Goal: Task Accomplishment & Management: Use online tool/utility

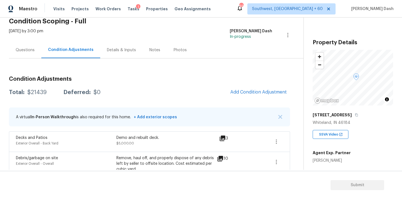
scroll to position [37, 0]
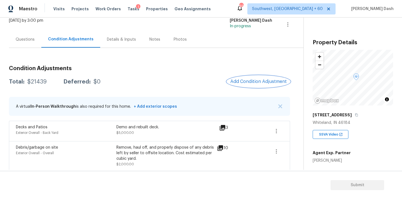
click at [251, 84] on button "Add Condition Adjustment" at bounding box center [258, 82] width 63 height 12
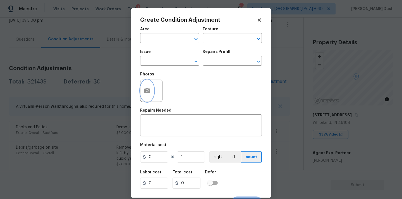
click at [144, 88] on icon "button" at bounding box center [147, 91] width 7 height 7
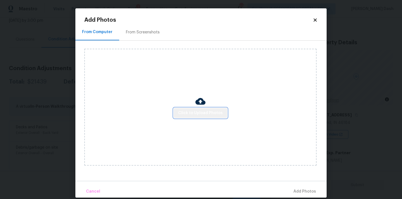
click at [206, 116] on span "Click to Upload Photos" at bounding box center [200, 113] width 45 height 7
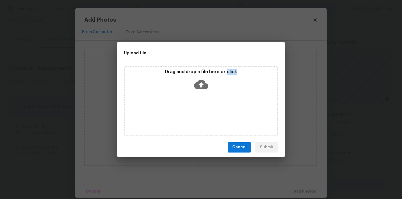
click at [206, 116] on div "Drag and drop a file here or click" at bounding box center [201, 101] width 154 height 70
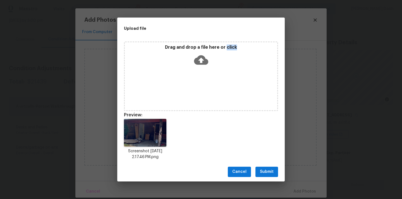
click at [269, 170] on span "Submit" at bounding box center [267, 172] width 14 height 7
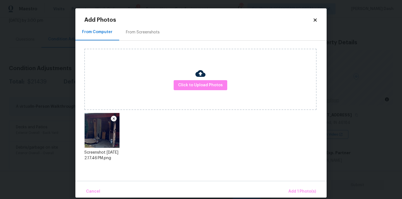
click at [302, 182] on div "Cancel Add 1 Photo(s)" at bounding box center [200, 189] width 251 height 17
click at [299, 191] on span "Add 1 Photo(s)" at bounding box center [302, 192] width 28 height 7
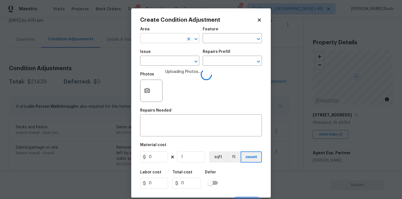
click at [182, 36] on input "text" at bounding box center [162, 39] width 44 height 9
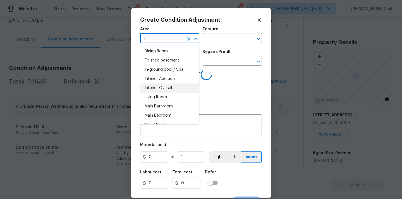
click at [174, 89] on li "Interior Overall" at bounding box center [169, 88] width 59 height 9
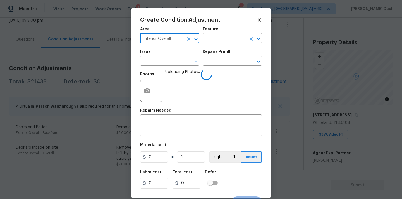
type input "Interior Overall"
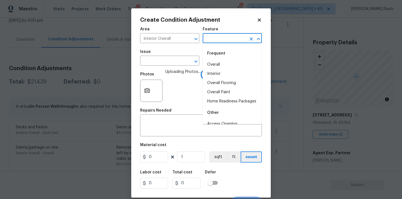
click at [225, 37] on input "text" at bounding box center [225, 39] width 44 height 9
click at [220, 65] on li "Doors" at bounding box center [232, 64] width 59 height 9
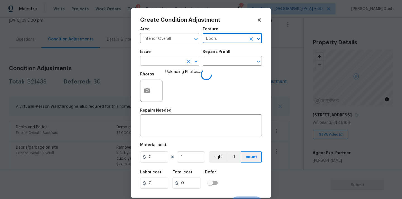
type input "Doors"
click at [172, 58] on input "text" at bounding box center [162, 61] width 44 height 9
type input "d"
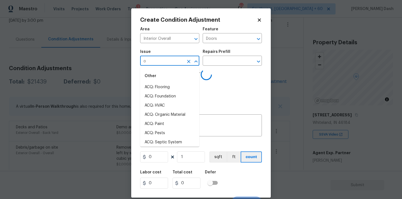
type input "oo"
type input "r"
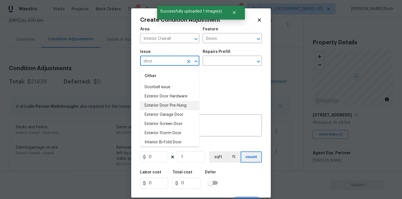
click at [162, 106] on li "Exterior Door Pre-Hung" at bounding box center [169, 105] width 59 height 9
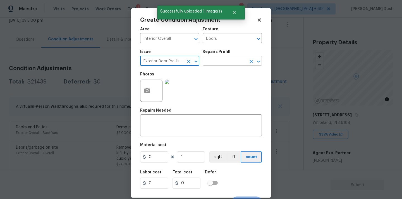
type input "Exterior Door Pre-Hung"
click at [218, 64] on input "text" at bounding box center [225, 61] width 44 height 9
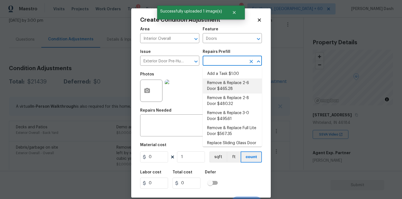
click at [218, 86] on li "Remove & Replace 2-6 Door $465.28" at bounding box center [232, 86] width 59 height 15
type input "Interior Door"
type textarea "Remove the existing exterior door, prep the opening and install a new 2-6 steel…"
type input "465.28"
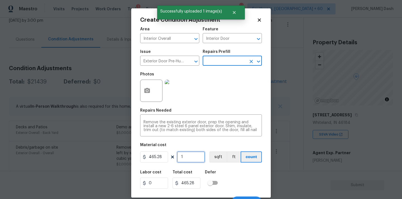
click at [191, 158] on input "1" at bounding box center [191, 157] width 28 height 11
type input "0"
type input "2"
type input "930.56"
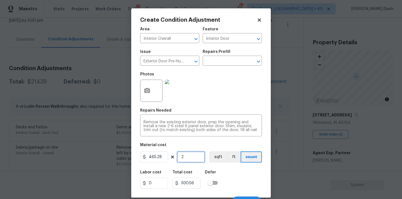
type input "2"
click at [241, 173] on div "Labor cost 0 Total cost 930.56 Defer" at bounding box center [201, 179] width 122 height 25
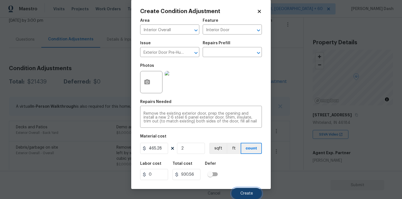
click at [246, 190] on button "Create" at bounding box center [246, 193] width 30 height 11
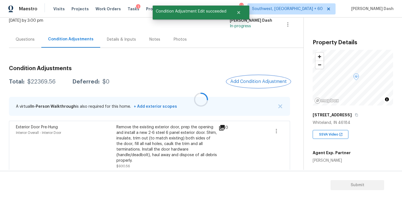
scroll to position [0, 0]
click at [248, 84] on span "Add Condition Adjustment" at bounding box center [258, 81] width 56 height 5
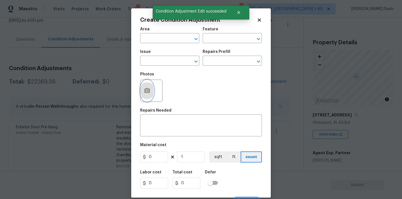
click at [152, 93] on button "button" at bounding box center [146, 91] width 13 height 22
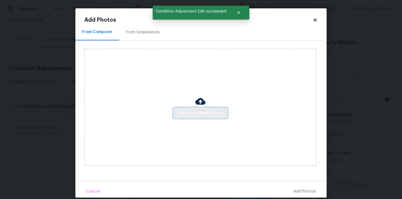
click at [191, 110] on span "Click to Upload Photos" at bounding box center [200, 113] width 45 height 7
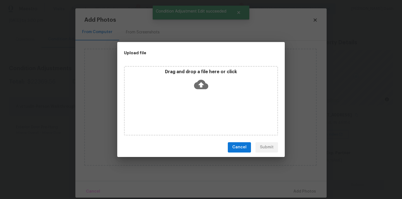
click at [191, 110] on div "Drag and drop a file here or click" at bounding box center [201, 101] width 154 height 70
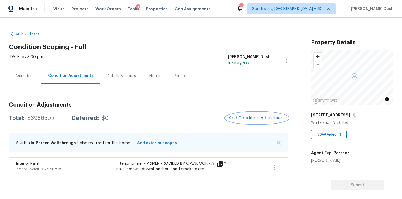
click at [239, 118] on span "Add Condition Adjustment" at bounding box center [256, 118] width 56 height 5
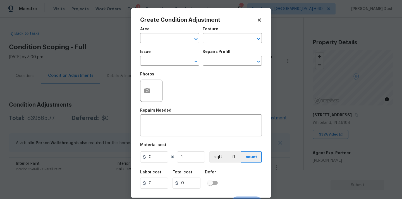
click at [140, 94] on div "Create Condition Adjustment Area ​ Feature ​ Issue ​ Repairs Prefill ​ Photos R…" at bounding box center [200, 103] width 139 height 190
click at [149, 87] on button "button" at bounding box center [146, 91] width 13 height 22
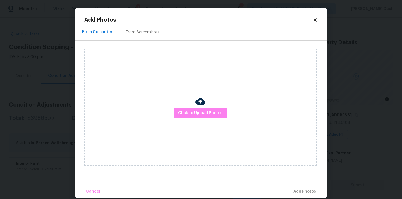
click at [198, 102] on img at bounding box center [200, 102] width 10 height 10
click at [201, 108] on button "Click to Upload Photos" at bounding box center [201, 113] width 54 height 10
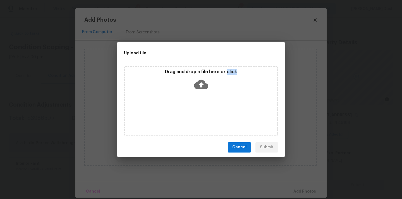
click at [201, 108] on div "Drag and drop a file here or click" at bounding box center [201, 101] width 154 height 70
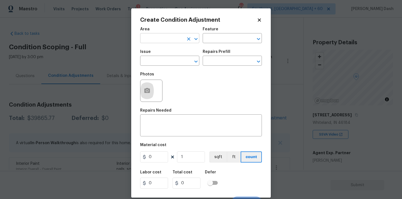
click at [155, 39] on input "text" at bounding box center [162, 39] width 44 height 9
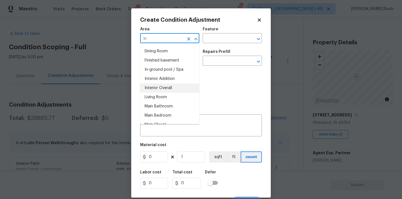
click at [158, 91] on li "Interior Overall" at bounding box center [169, 88] width 59 height 9
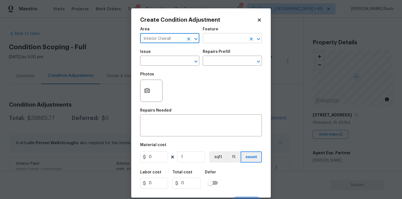
type input "Interior Overall"
click at [216, 40] on input "text" at bounding box center [225, 39] width 44 height 9
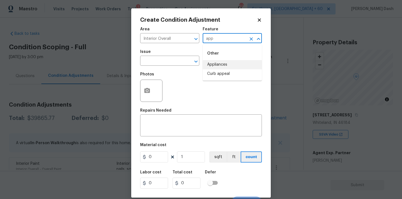
click at [215, 64] on li "Appliances" at bounding box center [232, 64] width 59 height 9
type input "Appliances"
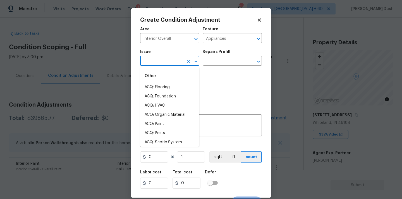
click at [172, 65] on input "text" at bounding box center [162, 61] width 44 height 9
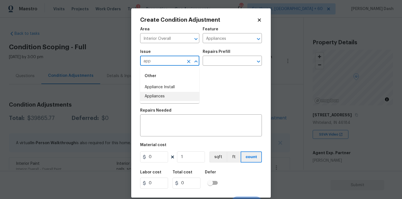
click at [167, 95] on li "Appliances" at bounding box center [169, 96] width 59 height 9
type input "Appliances"
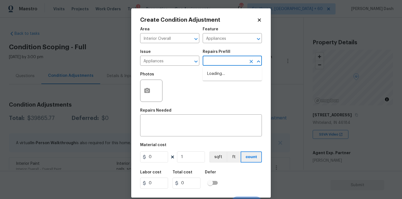
click at [209, 62] on input "text" at bounding box center [225, 61] width 44 height 9
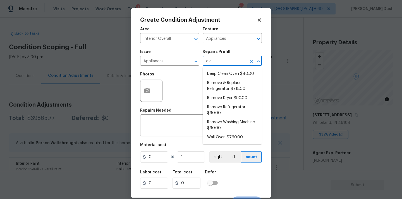
type input "ove"
click at [220, 135] on li "Wall Oven $760.00" at bounding box center [232, 137] width 59 height 9
type textarea "Remove the existing wall oven and prep the area for a new unit. Install a new 3…"
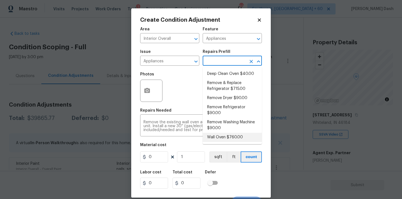
type input "760"
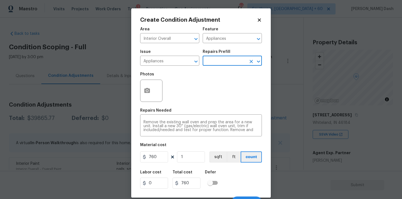
scroll to position [9, 0]
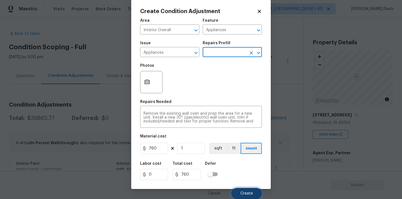
click at [246, 194] on span "Create" at bounding box center [246, 194] width 13 height 4
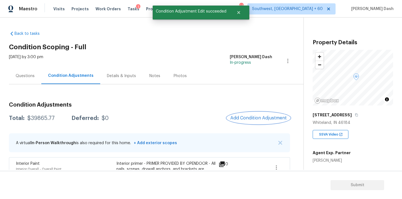
scroll to position [0, 0]
click at [257, 122] on button "Add Condition Adjustment" at bounding box center [258, 118] width 63 height 12
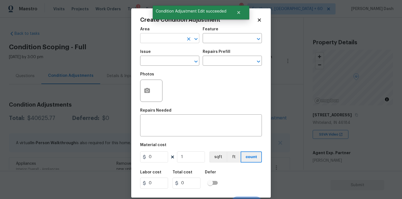
click at [175, 37] on input "text" at bounding box center [162, 39] width 44 height 9
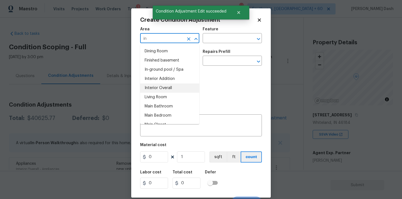
click at [169, 87] on li "Interior Overall" at bounding box center [169, 88] width 59 height 9
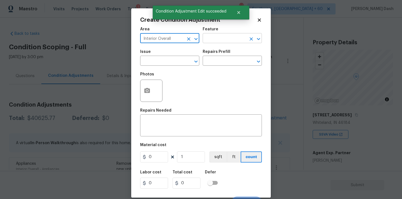
type input "Interior Overall"
click at [213, 39] on input "text" at bounding box center [225, 39] width 44 height 9
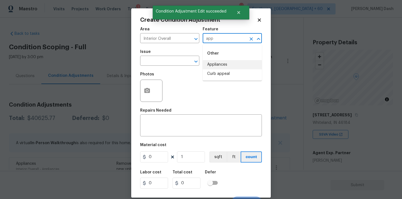
click at [219, 63] on li "Appliances" at bounding box center [232, 64] width 59 height 9
type input "Appliances"
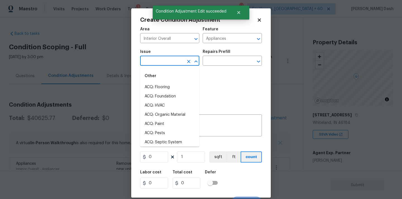
click at [175, 63] on input "text" at bounding box center [162, 61] width 44 height 9
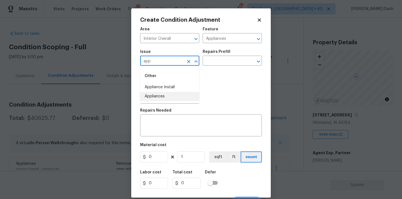
click at [160, 95] on li "Appliances" at bounding box center [169, 96] width 59 height 9
type input "Appliances"
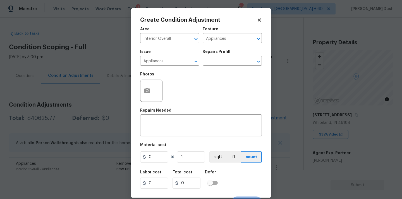
click at [210, 56] on div "Repairs Prefill" at bounding box center [232, 53] width 59 height 7
click at [210, 58] on input "text" at bounding box center [225, 61] width 44 height 9
type input "mic"
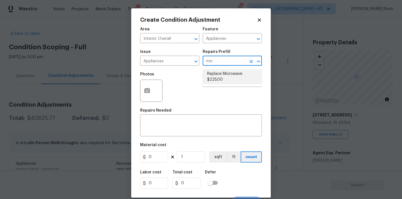
click at [214, 74] on li "Replace Microwave $225.00" at bounding box center [232, 76] width 59 height 15
type textarea "Remove the existing microwave and replace it with a new microwave"
type input "225"
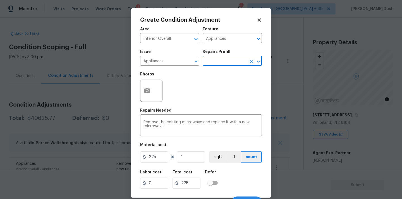
scroll to position [9, 0]
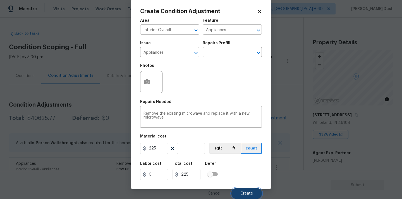
click at [248, 189] on button "Create" at bounding box center [246, 193] width 30 height 11
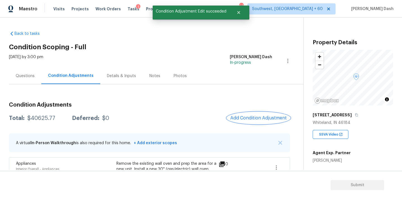
scroll to position [0, 0]
click at [255, 119] on span "Add Condition Adjustment" at bounding box center [258, 118] width 56 height 5
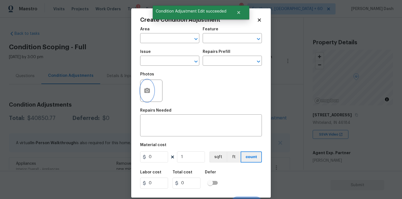
click at [153, 95] on button "button" at bounding box center [146, 91] width 13 height 22
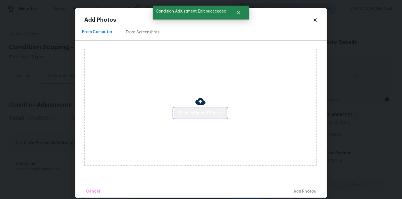
click at [185, 117] on button "Click to Upload Photos" at bounding box center [201, 113] width 54 height 10
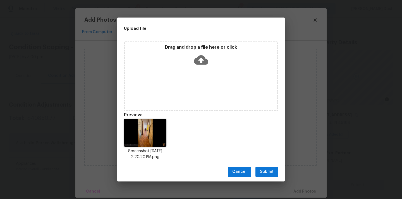
click at [269, 167] on button "Submit" at bounding box center [266, 172] width 23 height 10
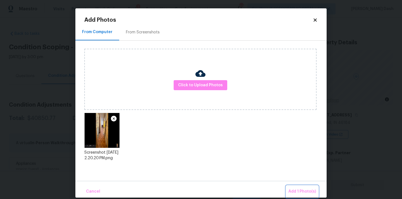
click at [300, 188] on button "Add 1 Photo(s)" at bounding box center [302, 192] width 32 height 12
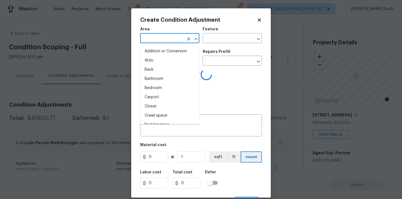
click at [170, 37] on input "text" at bounding box center [162, 39] width 44 height 9
click at [159, 91] on li "Interior Overall" at bounding box center [169, 88] width 59 height 9
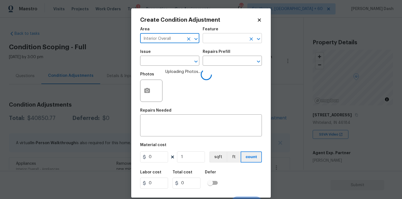
type input "Interior Overall"
click at [213, 41] on input "text" at bounding box center [225, 39] width 44 height 9
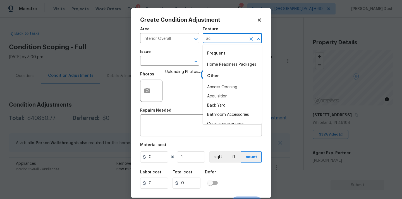
type input "acq"
click at [251, 40] on icon "Clear" at bounding box center [251, 39] width 6 height 6
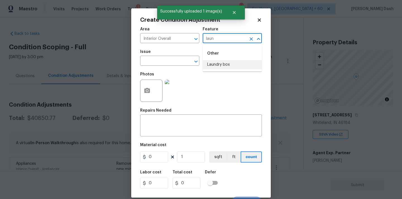
click at [234, 65] on li "Laundry box" at bounding box center [232, 64] width 59 height 9
type input "Laundry box"
click at [181, 64] on input "text" at bounding box center [162, 61] width 44 height 9
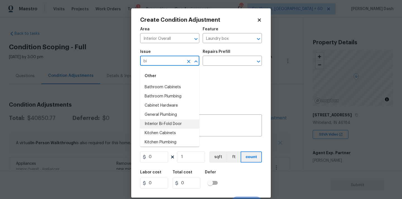
click at [169, 123] on li "Interior Bi-Fold Door" at bounding box center [169, 124] width 59 height 9
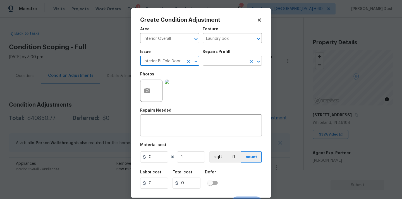
type input "Interior Bi-Fold Door"
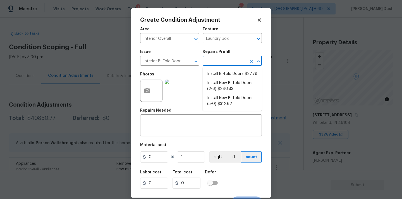
click at [226, 61] on input "text" at bounding box center [225, 61] width 44 height 9
click at [222, 100] on li "Install New Bi-fold Doors (5-0) $312.62" at bounding box center [232, 101] width 59 height 15
type input "Interior Door"
type textarea "Remove the existing door (if present). Install a new 5-0 bi-fold flush panel in…"
type input "312.62"
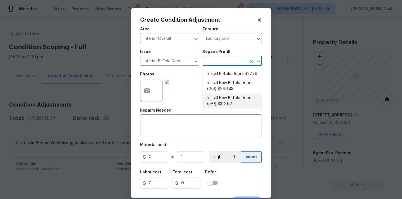
type input "312.62"
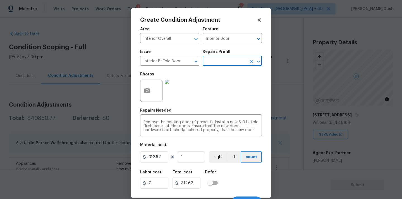
scroll to position [9, 0]
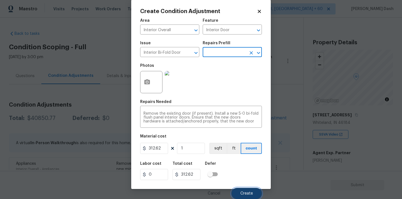
click at [247, 193] on span "Create" at bounding box center [246, 194] width 13 height 4
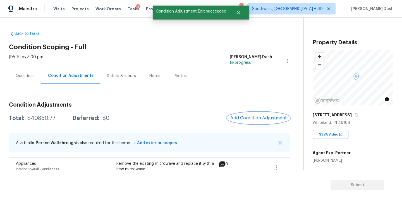
scroll to position [0, 0]
click at [251, 116] on span "Add Condition Adjustment" at bounding box center [258, 118] width 56 height 5
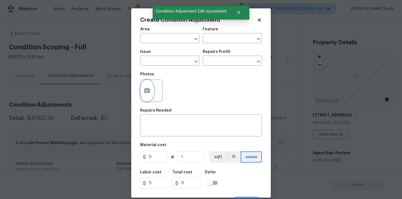
click at [148, 86] on button "button" at bounding box center [146, 91] width 13 height 22
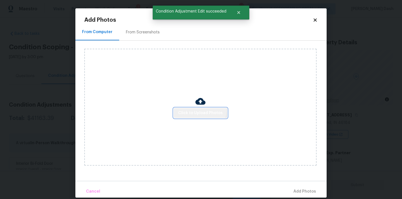
click at [196, 109] on button "Click to Upload Photos" at bounding box center [201, 113] width 54 height 10
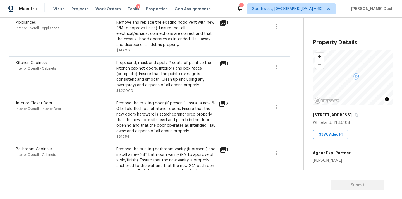
scroll to position [389, 0]
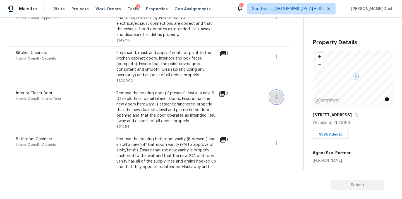
click at [278, 97] on icon "button" at bounding box center [276, 97] width 7 height 7
click at [299, 97] on div "Edit" at bounding box center [308, 98] width 44 height 6
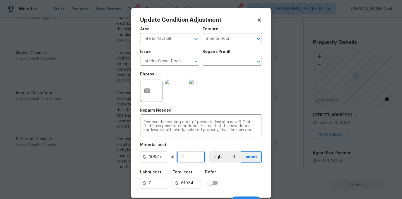
click at [186, 159] on input "2" at bounding box center [191, 157] width 28 height 11
type input "0"
type input "3"
type input "929.31"
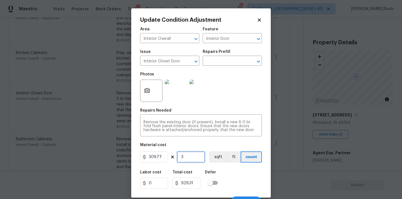
type input "3"
click at [142, 93] on button "button" at bounding box center [146, 91] width 13 height 22
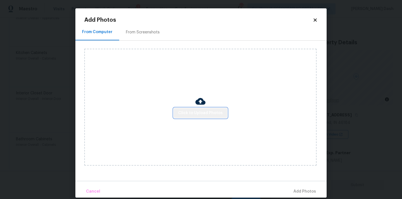
click at [213, 118] on button "Click to Upload Photos" at bounding box center [201, 113] width 54 height 10
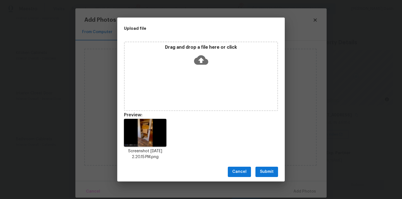
click at [264, 171] on span "Submit" at bounding box center [267, 172] width 14 height 7
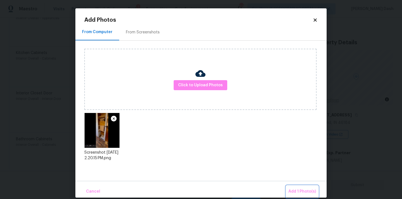
click at [295, 190] on span "Add 1 Photo(s)" at bounding box center [302, 192] width 28 height 7
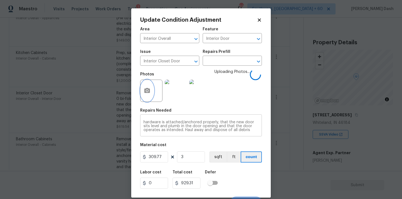
scroll to position [9, 0]
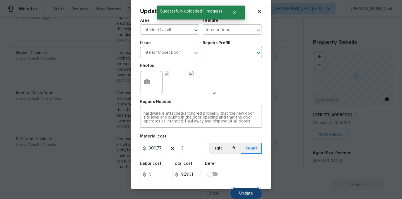
click at [246, 198] on button "Update" at bounding box center [246, 193] width 32 height 11
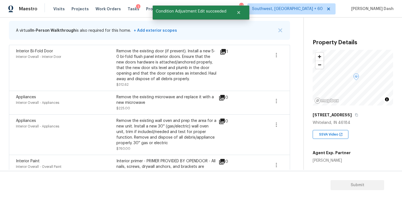
scroll to position [73, 0]
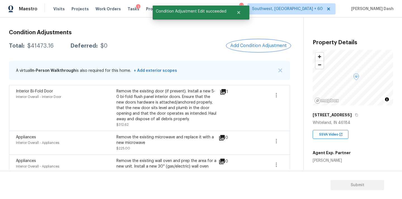
click at [258, 50] on button "Add Condition Adjustment" at bounding box center [258, 46] width 63 height 12
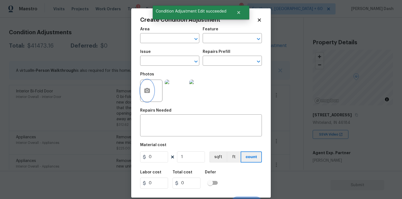
click at [141, 90] on button "button" at bounding box center [146, 91] width 13 height 22
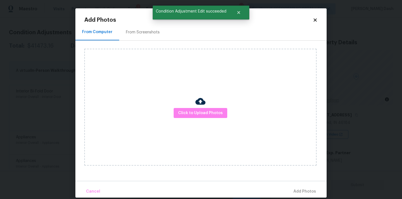
click at [228, 117] on div "Click to Upload Photos" at bounding box center [200, 107] width 232 height 117
click at [227, 117] on div "Click to Upload Photos" at bounding box center [200, 107] width 232 height 117
click at [213, 113] on span "Click to Upload Photos" at bounding box center [200, 113] width 45 height 7
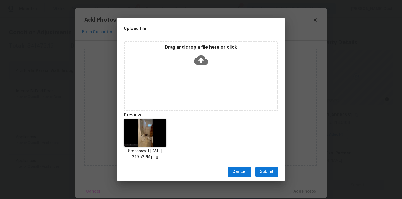
click at [268, 177] on button "Submit" at bounding box center [266, 172] width 23 height 10
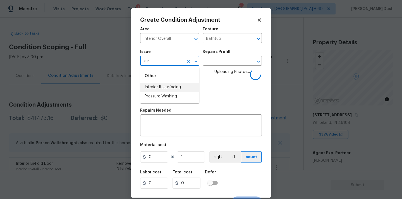
click at [170, 91] on li "Interior Resurfacing" at bounding box center [169, 87] width 59 height 9
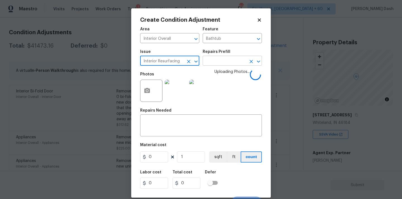
type input "Interior Resurfacing"
click at [216, 61] on input "text" at bounding box center [225, 61] width 44 height 9
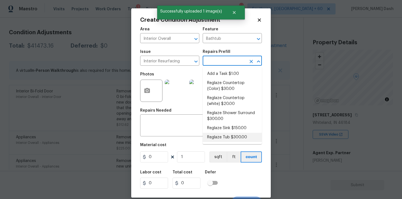
click at [216, 140] on li "Reglaze Tub $300.00" at bounding box center [232, 137] width 59 height 9
type input "300"
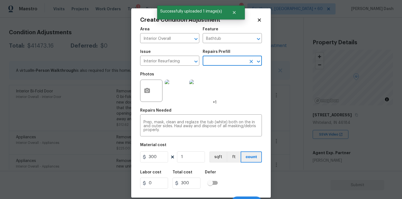
scroll to position [9, 0]
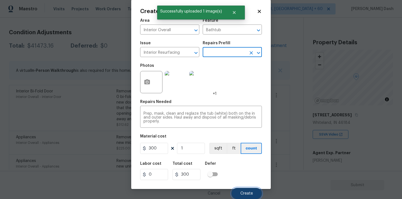
click at [244, 193] on span "Create" at bounding box center [246, 194] width 13 height 4
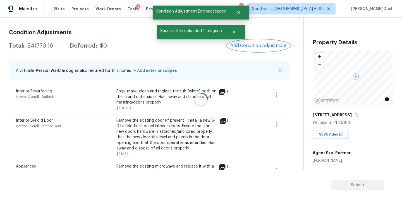
scroll to position [0, 0]
click at [251, 51] on button "Add Condition Adjustment" at bounding box center [258, 46] width 63 height 12
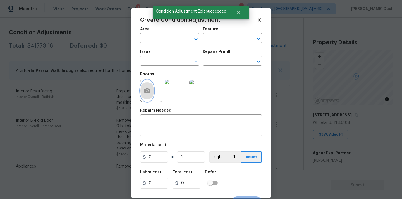
click at [148, 87] on button "button" at bounding box center [146, 91] width 13 height 22
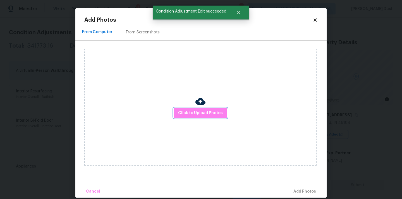
click at [221, 109] on button "Click to Upload Photos" at bounding box center [201, 113] width 54 height 10
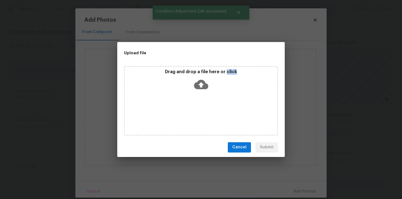
click at [221, 109] on div "Drag and drop a file here or click" at bounding box center [201, 101] width 154 height 70
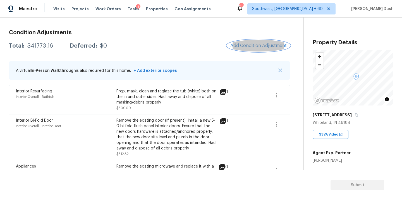
click at [246, 45] on span "Add Condition Adjustment" at bounding box center [258, 45] width 56 height 5
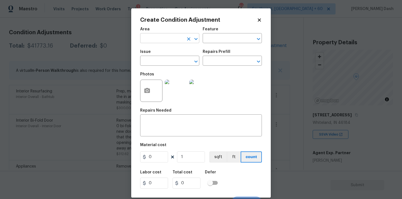
click at [163, 42] on input "text" at bounding box center [162, 39] width 44 height 9
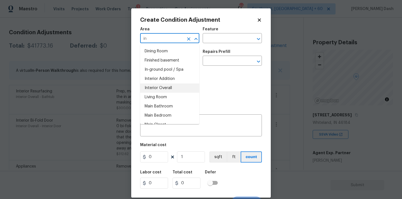
click at [159, 84] on li "Interior Overall" at bounding box center [169, 88] width 59 height 9
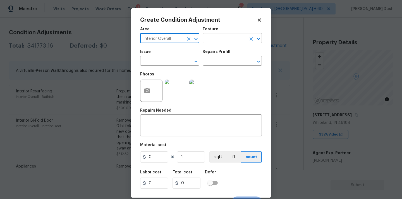
type input "Interior Overall"
click at [210, 40] on input "text" at bounding box center [225, 39] width 44 height 9
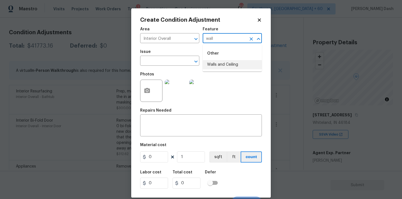
click at [210, 65] on li "Walls and Ceiling" at bounding box center [232, 64] width 59 height 9
type input "Walls and Ceiling"
click at [167, 65] on input "text" at bounding box center [162, 61] width 44 height 9
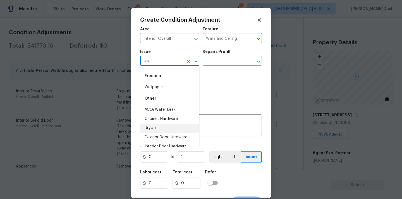
click at [158, 130] on li "Drywall" at bounding box center [169, 128] width 59 height 9
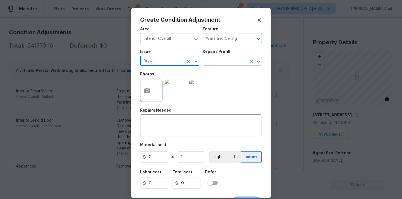
type input "Drywall"
click at [214, 61] on input "text" at bounding box center [225, 61] width 44 height 9
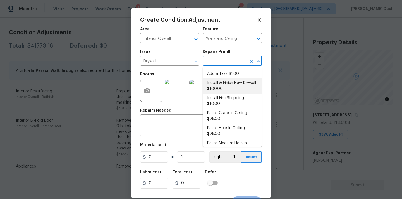
click at [216, 88] on li "Install & Finish New Drywall $100.00" at bounding box center [232, 86] width 59 height 15
type textarea "Remove the existing damaged drywall and replace with new. Ensure that the new d…"
type input "100"
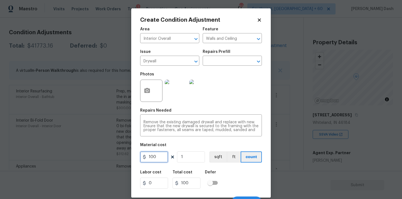
click at [161, 157] on input "100" at bounding box center [154, 157] width 28 height 11
type input "1000"
click at [236, 171] on div "Labor cost 0 Total cost 1000 Defer" at bounding box center [201, 179] width 122 height 25
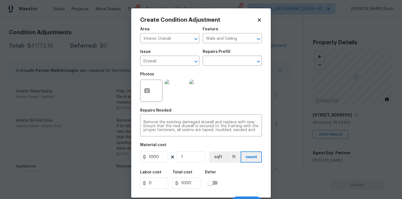
scroll to position [9, 0]
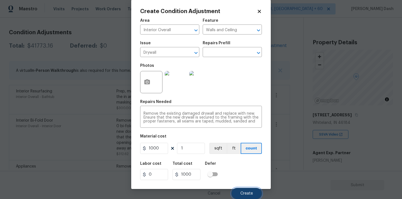
click at [247, 188] on button "Create" at bounding box center [246, 193] width 30 height 11
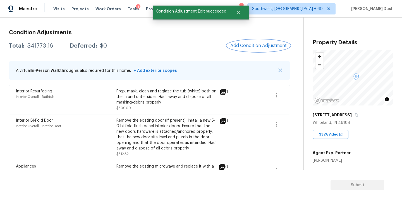
scroll to position [0, 0]
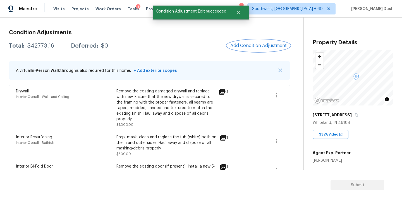
click at [245, 48] on span "Add Condition Adjustment" at bounding box center [258, 45] width 56 height 5
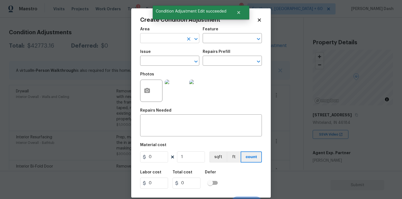
click at [158, 40] on input "text" at bounding box center [162, 39] width 44 height 9
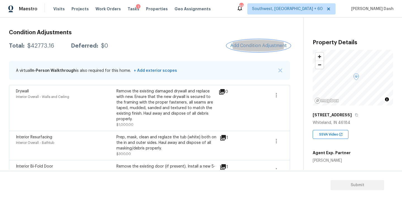
click at [261, 44] on span "Add Condition Adjustment" at bounding box center [258, 45] width 56 height 5
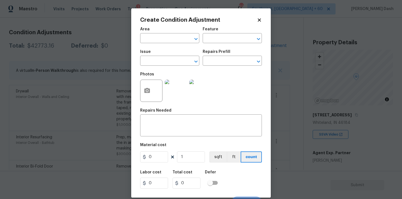
click at [172, 44] on span "Area ​" at bounding box center [169, 35] width 59 height 23
click at [168, 31] on div "Area" at bounding box center [169, 30] width 59 height 7
click at [167, 32] on div "Area" at bounding box center [169, 30] width 59 height 7
click at [167, 33] on div "Area" at bounding box center [169, 30] width 59 height 7
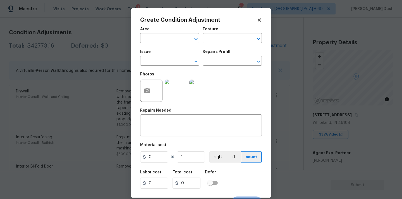
click at [166, 34] on div "Area" at bounding box center [169, 30] width 59 height 7
click at [166, 36] on input "text" at bounding box center [162, 39] width 44 height 9
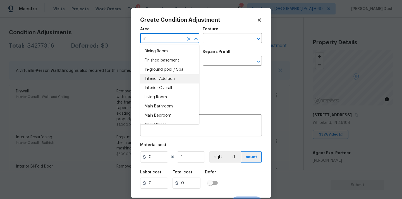
type input "in"
click at [222, 79] on div "Photos" at bounding box center [201, 87] width 122 height 36
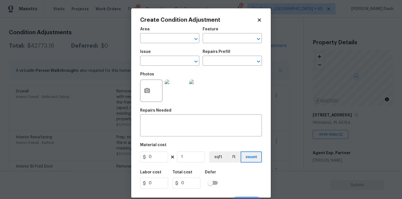
click at [261, 20] on icon at bounding box center [259, 20] width 5 height 5
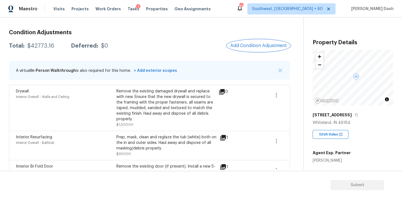
click at [275, 42] on button "Add Condition Adjustment" at bounding box center [258, 46] width 63 height 12
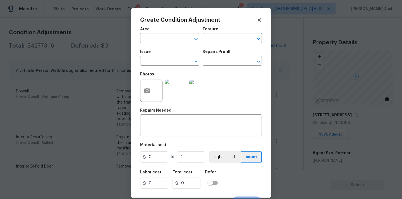
click at [154, 92] on div at bounding box center [151, 91] width 22 height 22
click at [186, 102] on img at bounding box center [176, 91] width 22 height 22
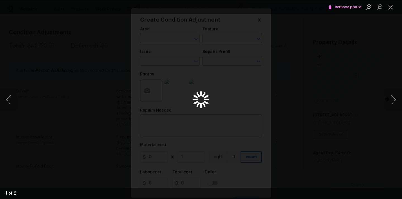
click at [146, 98] on div "Lightbox" at bounding box center [201, 99] width 402 height 199
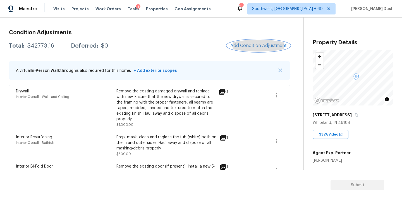
click at [234, 47] on span "Add Condition Adjustment" at bounding box center [258, 45] width 56 height 5
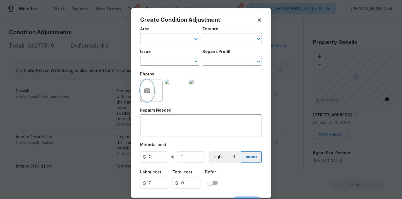
click at [145, 89] on icon "button" at bounding box center [147, 90] width 6 height 5
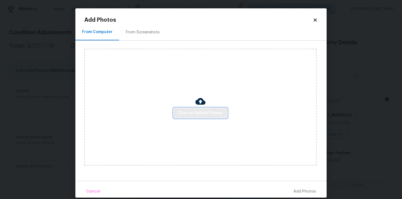
click at [195, 109] on button "Click to Upload Photos" at bounding box center [201, 113] width 54 height 10
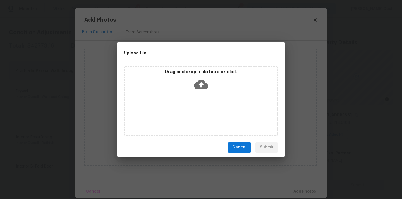
click at [186, 83] on div "Drag and drop a file here or click" at bounding box center [201, 81] width 152 height 24
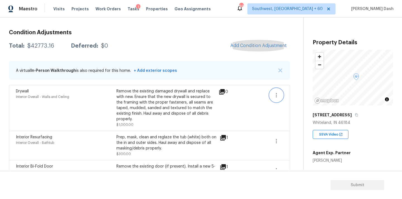
click at [275, 90] on button "button" at bounding box center [276, 95] width 13 height 13
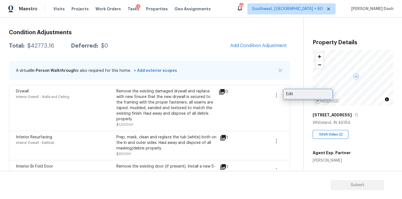
click at [286, 94] on div "Edit" at bounding box center [308, 95] width 44 height 6
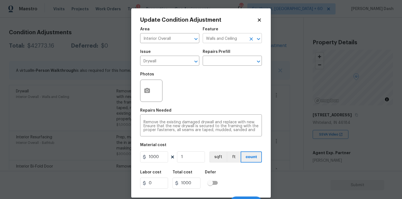
click at [212, 39] on input "Walls and Ceiling" at bounding box center [225, 39] width 44 height 9
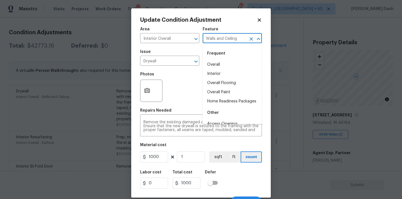
click at [212, 39] on input "Walls and Ceiling" at bounding box center [225, 39] width 44 height 9
click at [215, 65] on li "Overall" at bounding box center [232, 64] width 59 height 9
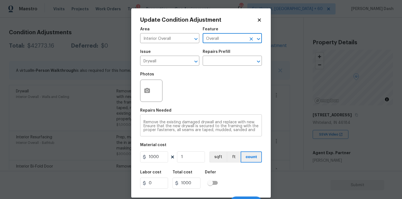
scroll to position [8, 0]
type input "Overall"
click at [158, 158] on input "1000" at bounding box center [154, 157] width 28 height 11
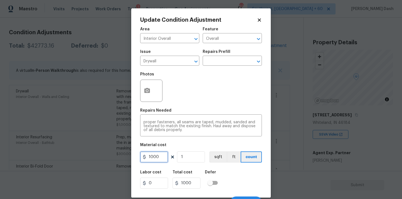
click at [158, 158] on input "1000" at bounding box center [154, 157] width 28 height 11
type input "1500"
click at [240, 178] on div "Labor cost 0 Total cost 1500 Defer" at bounding box center [201, 179] width 122 height 25
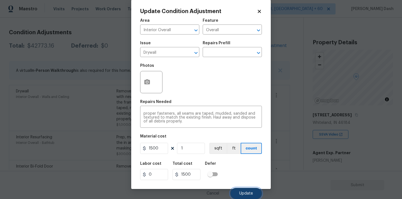
click at [248, 193] on span "Update" at bounding box center [246, 194] width 14 height 4
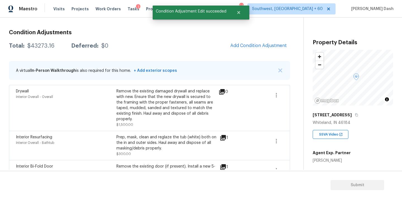
scroll to position [0, 0]
click at [39, 48] on div "$43273.16" at bounding box center [40, 46] width 27 height 6
copy div "$43273.16"
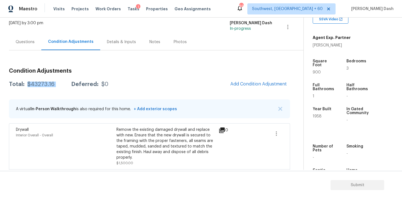
scroll to position [30, 0]
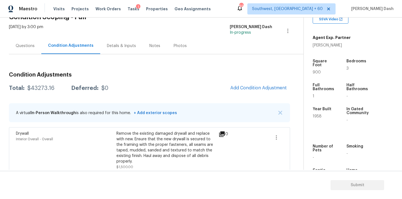
click at [25, 46] on div "Questions" at bounding box center [25, 46] width 19 height 6
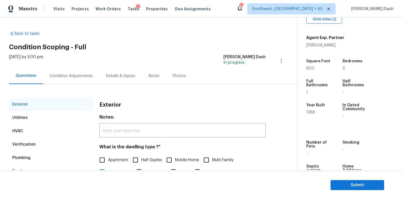
scroll to position [38, 0]
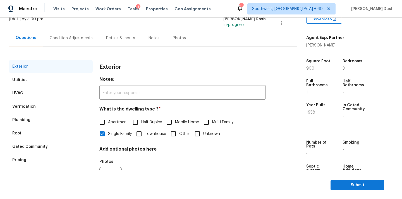
click at [27, 106] on div "Verification" at bounding box center [23, 107] width 23 height 6
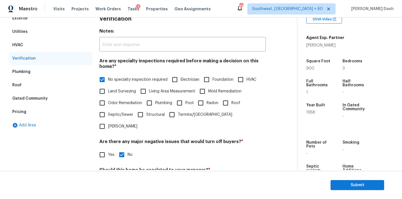
scroll to position [136, 0]
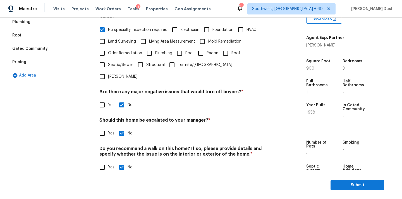
click at [37, 63] on div "Pricing" at bounding box center [51, 62] width 84 height 13
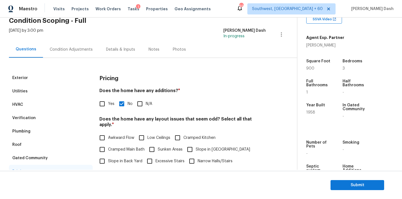
scroll to position [0, 0]
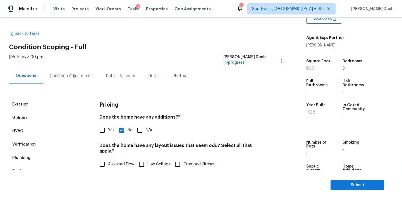
click at [55, 76] on div "Condition Adjustments" at bounding box center [71, 76] width 43 height 6
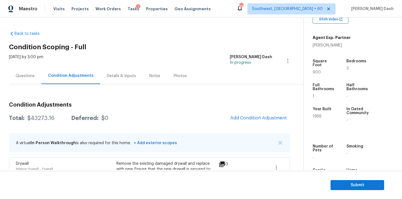
click at [49, 121] on div "$43273.16" at bounding box center [40, 119] width 27 height 6
copy div "43273.16"
click at [22, 75] on div "Questions" at bounding box center [25, 76] width 19 height 6
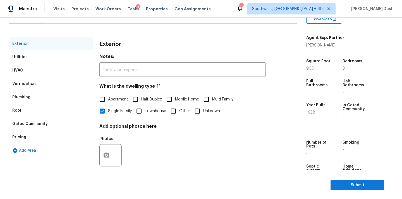
scroll to position [69, 0]
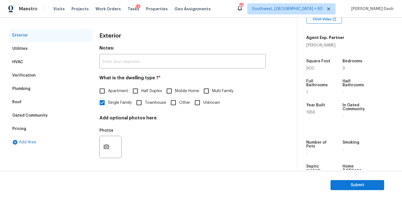
click at [34, 76] on div "Verification" at bounding box center [51, 75] width 84 height 13
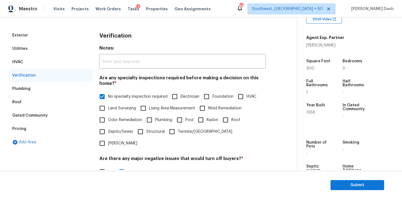
scroll to position [136, 0]
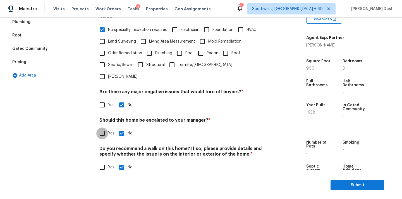
drag, startPoint x: 102, startPoint y: 119, endPoint x: 113, endPoint y: 125, distance: 12.6
click at [102, 128] on input "Yes" at bounding box center [102, 134] width 12 height 12
checkbox input "true"
checkbox input "false"
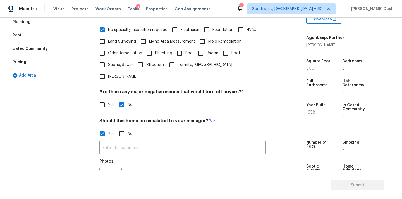
click at [133, 142] on input "text" at bounding box center [182, 148] width 166 height 13
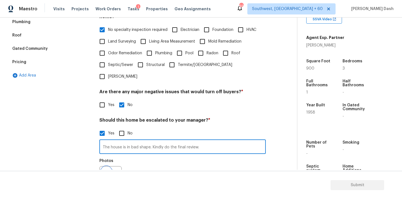
click at [106, 167] on button "button" at bounding box center [106, 178] width 13 height 22
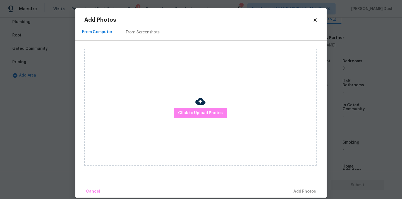
click at [176, 119] on div "Click to Upload Photos" at bounding box center [200, 107] width 232 height 117
click at [64, 116] on body "Maestro Visits Projects Work Orders Tasks 1 Properties Geo Assignments 694 Sout…" at bounding box center [201, 99] width 402 height 199
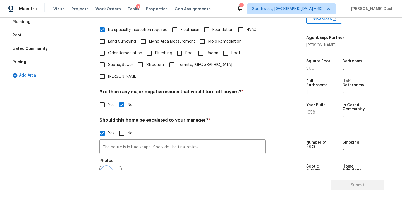
scroll to position [143, 0]
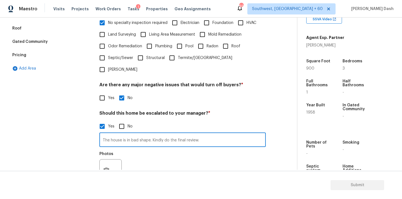
click at [151, 134] on input "The house is in bad shape. Kindly do the final review." at bounding box center [182, 140] width 166 height 13
type input "The house is in bad shape. Repair scopes added. Kindly do the final review."
click at [105, 167] on icon "button" at bounding box center [106, 170] width 7 height 7
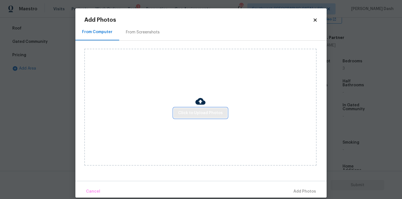
click at [200, 117] on button "Click to Upload Photos" at bounding box center [201, 113] width 54 height 10
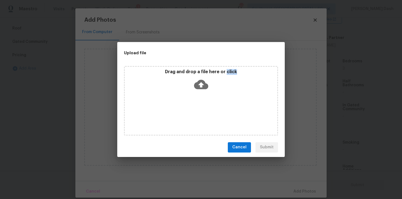
click at [200, 117] on div "Drag and drop a file here or click" at bounding box center [201, 101] width 154 height 70
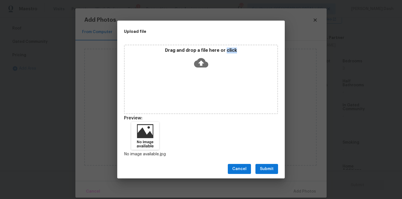
click at [272, 172] on span "Submit" at bounding box center [267, 169] width 14 height 7
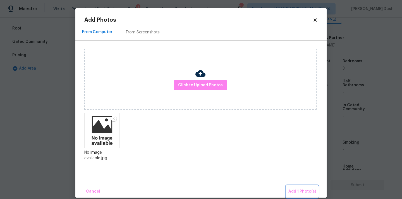
click at [302, 189] on span "Add 1 Photo(s)" at bounding box center [302, 192] width 28 height 7
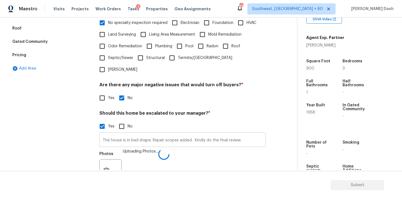
click at [158, 134] on input "The house is in bad shape. Repair scopes added. Kindly do the final review." at bounding box center [182, 140] width 166 height 13
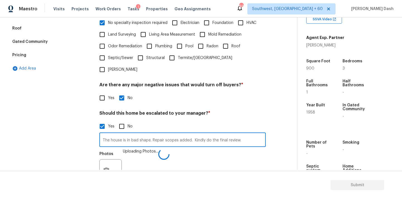
click at [158, 134] on input "The house is in bad shape. Repair scopes added. Kindly do the final review." at bounding box center [182, 140] width 166 height 13
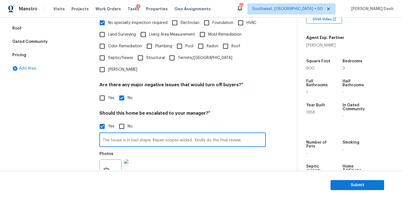
scroll to position [0, 0]
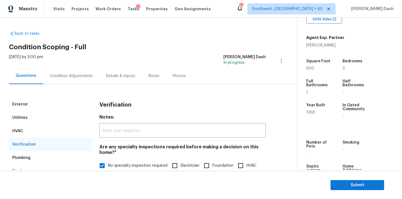
click at [66, 76] on div "Condition Adjustments" at bounding box center [71, 76] width 43 height 6
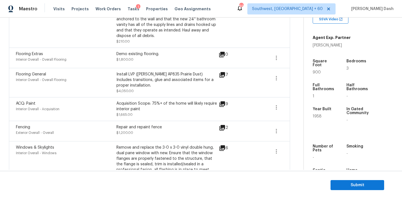
scroll to position [602, 0]
click at [276, 105] on icon "button" at bounding box center [276, 107] width 1 height 4
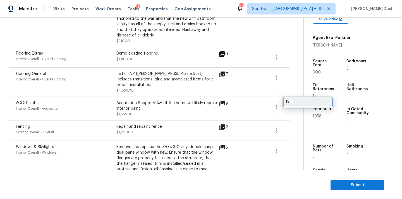
click at [291, 105] on link "Edit" at bounding box center [307, 102] width 47 height 8
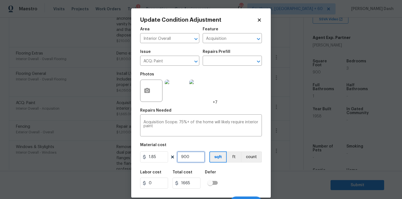
click at [189, 155] on input "900" at bounding box center [191, 157] width 28 height 11
type input "1"
type input "1.85"
type input "12"
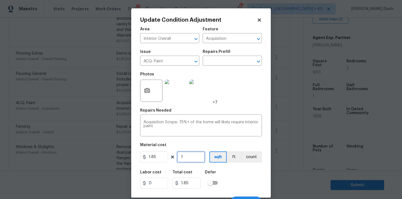
type input "22.2"
type input "120"
type input "222"
type input "1200"
type input "2220"
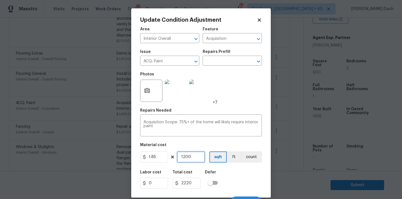
type input "1200"
click at [249, 183] on div "Labor cost 0 Total cost 2220 Defer" at bounding box center [201, 179] width 122 height 25
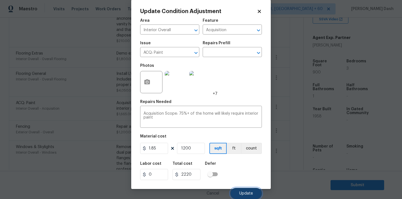
click at [249, 192] on span "Update" at bounding box center [246, 194] width 14 height 4
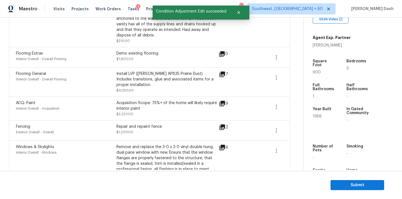
scroll to position [0, 0]
click at [282, 71] on button "button" at bounding box center [276, 77] width 13 height 13
click at [299, 75] on div "Edit" at bounding box center [308, 73] width 44 height 6
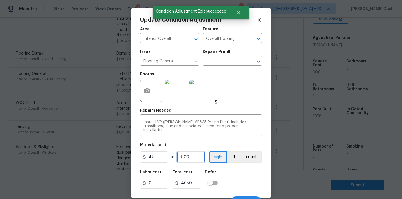
click at [194, 154] on input "900" at bounding box center [191, 157] width 28 height 11
type input "1"
type input "4.5"
type input "12"
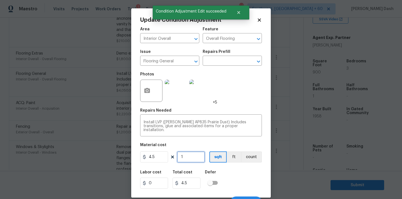
type input "54"
type input "120"
type input "540"
type input "1200"
type input "5400"
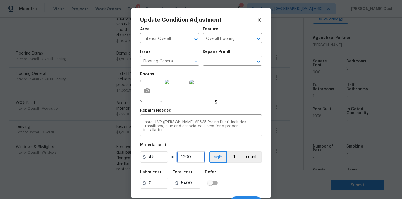
type input "1200"
click at [252, 178] on div "Labor cost 0 Total cost 5400 Defer" at bounding box center [201, 179] width 122 height 25
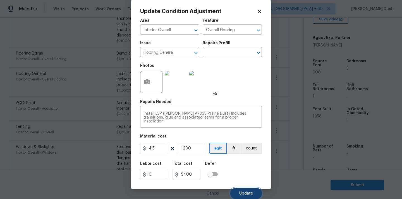
click at [247, 193] on span "Update" at bounding box center [246, 194] width 14 height 4
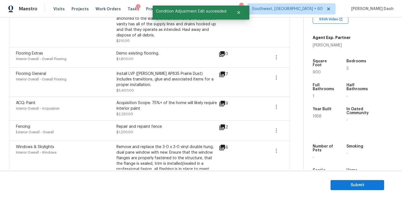
scroll to position [0, 0]
click at [274, 54] on icon "button" at bounding box center [276, 57] width 7 height 7
click at [293, 55] on div "Edit" at bounding box center [308, 53] width 44 height 6
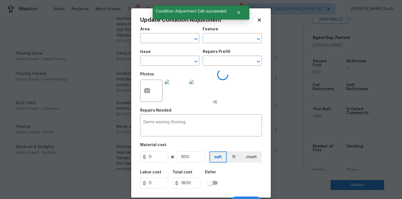
type input "Interior Overall"
type input "Overall Flooring"
type input "Flooring Extras"
type input "2"
click at [193, 158] on input "900" at bounding box center [191, 157] width 28 height 11
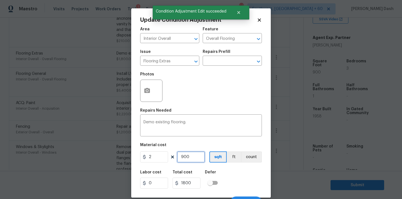
click at [193, 158] on input "900" at bounding box center [191, 157] width 28 height 11
type input "1"
type input "2"
type input "12"
type input "24"
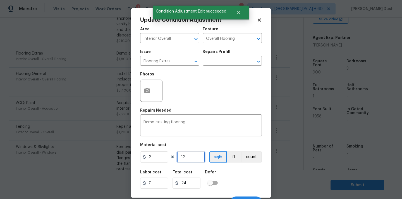
type input "120"
type input "240"
type input "1200"
type input "2400"
type input "1200"
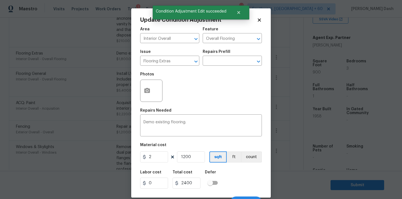
click at [236, 186] on div "Labor cost 0 Total cost 2400 Defer" at bounding box center [201, 179] width 122 height 25
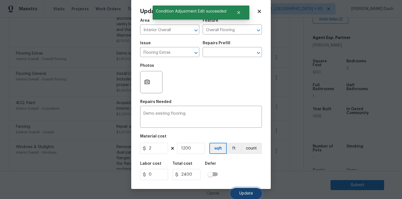
click at [240, 189] on button "Update" at bounding box center [246, 193] width 32 height 11
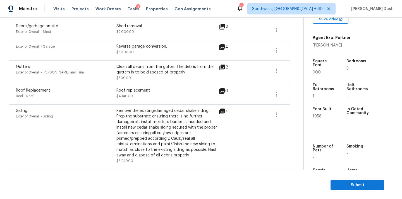
scroll to position [881, 0]
click at [275, 92] on icon "button" at bounding box center [276, 95] width 7 height 7
click at [293, 90] on div "Edit" at bounding box center [308, 91] width 44 height 6
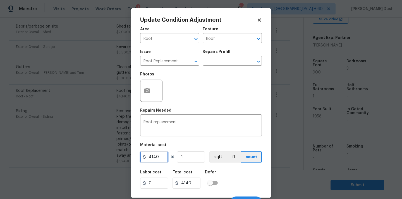
click at [158, 157] on input "4140" at bounding box center [154, 157] width 28 height 11
type input "5520"
click at [143, 92] on button "button" at bounding box center [146, 91] width 13 height 22
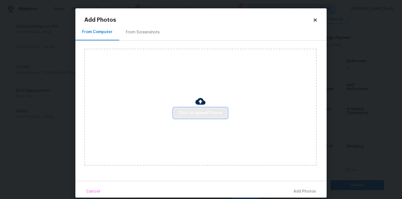
click at [198, 113] on span "Click to Upload Photos" at bounding box center [200, 113] width 45 height 7
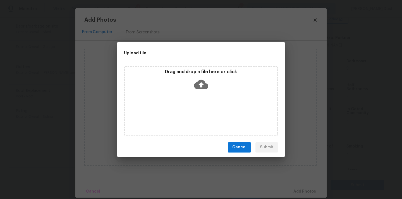
click at [198, 113] on div "Drag and drop a file here or click" at bounding box center [201, 101] width 154 height 70
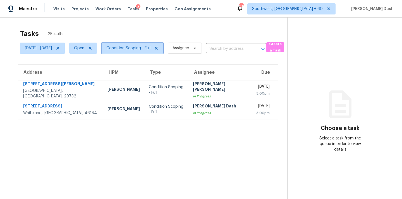
click at [152, 45] on span "Condition Scoping - Full" at bounding box center [133, 48] width 62 height 11
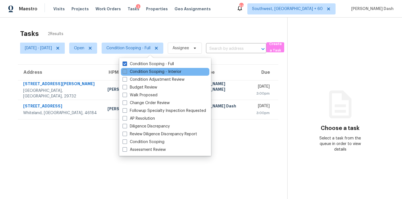
click at [153, 71] on label "Condition Scoping - Interior" at bounding box center [151, 72] width 59 height 6
click at [126, 71] on input "Condition Scoping - Interior" at bounding box center [124, 71] width 4 height 4
checkbox input "true"
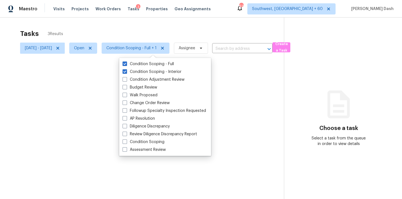
click at [155, 30] on div at bounding box center [201, 99] width 402 height 199
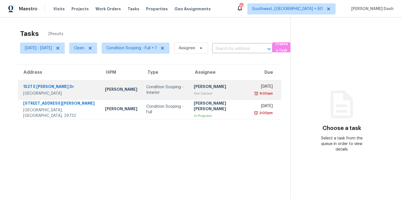
click at [154, 94] on td "Condition Scoping - Interior" at bounding box center [165, 90] width 47 height 20
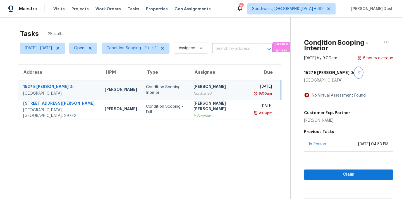
click at [358, 71] on icon "button" at bounding box center [359, 72] width 3 height 3
click at [59, 48] on icon at bounding box center [57, 48] width 3 height 3
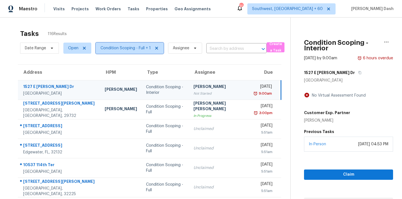
click at [137, 50] on span "Condition Scoping - Full + 1" at bounding box center [125, 48] width 50 height 6
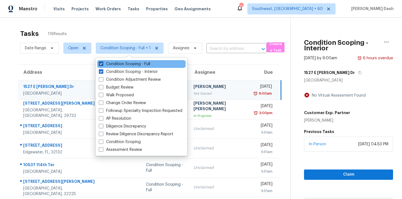
click at [136, 66] on label "Condition Scoping - Full" at bounding box center [124, 64] width 51 height 6
click at [102, 65] on input "Condition Scoping - Full" at bounding box center [101, 63] width 4 height 4
checkbox input "false"
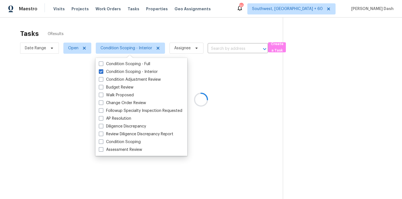
click at [136, 36] on div at bounding box center [201, 99] width 402 height 199
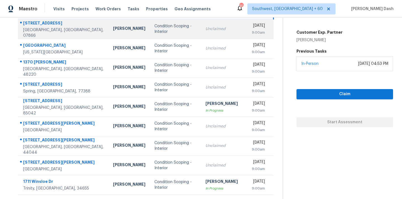
scroll to position [91, 0]
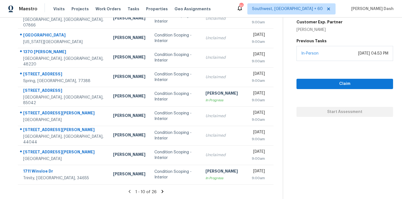
click at [161, 188] on section "Tasks 26 Results Date Range Open Condition Scoping - Interior Assignee ​ Create…" at bounding box center [146, 68] width 274 height 264
click at [161, 192] on icon at bounding box center [162, 191] width 5 height 5
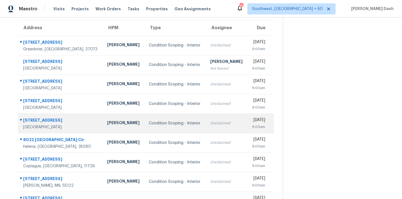
scroll to position [45, 0]
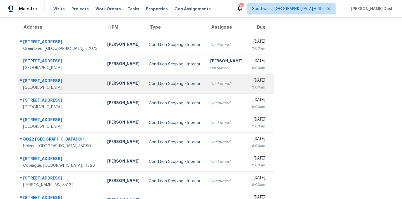
click at [144, 87] on td "Condition Scoping - Interior" at bounding box center [174, 84] width 61 height 20
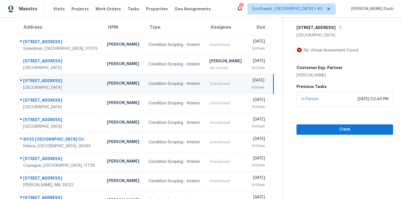
click at [331, 23] on div "[STREET_ADDRESS]" at bounding box center [344, 28] width 97 height 10
click at [339, 27] on icon "button" at bounding box center [340, 27] width 3 height 3
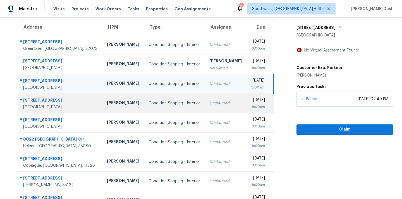
click at [149, 104] on div "Condition Scoping - Interior" at bounding box center [174, 104] width 52 height 6
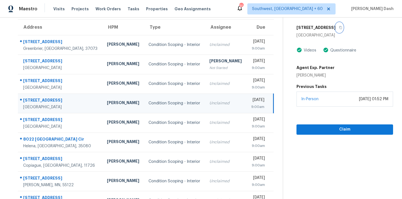
click at [339, 28] on icon "button" at bounding box center [340, 27] width 3 height 3
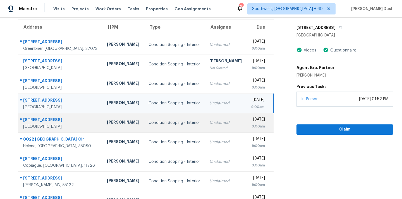
click at [182, 122] on td "Condition Scoping - Interior" at bounding box center [174, 123] width 61 height 20
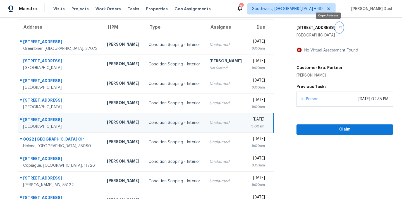
click at [339, 26] on icon "button" at bounding box center [340, 27] width 3 height 3
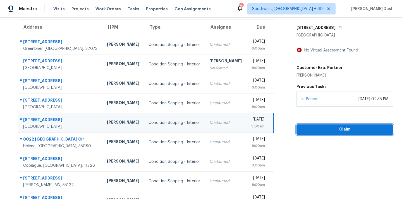
click at [314, 129] on span "Claim" at bounding box center [345, 129] width 88 height 7
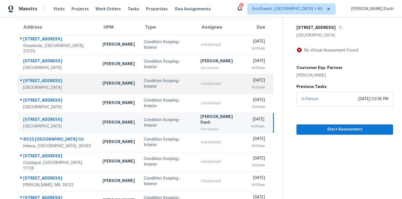
click at [200, 83] on div "Unclaimed" at bounding box center [221, 84] width 42 height 6
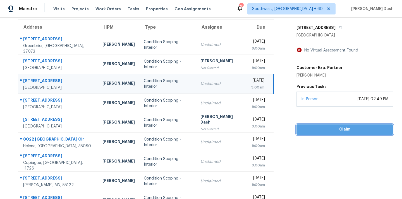
click at [323, 130] on span "Claim" at bounding box center [345, 129] width 88 height 7
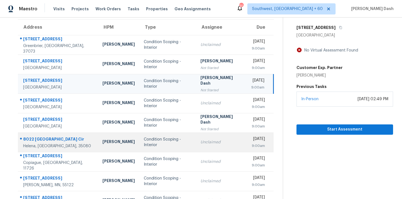
click at [170, 147] on td "Condition Scoping - Interior" at bounding box center [167, 143] width 57 height 20
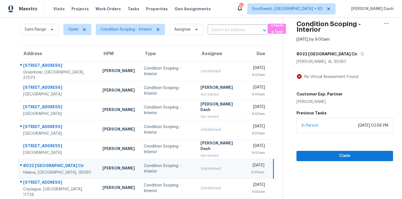
scroll to position [1, 0]
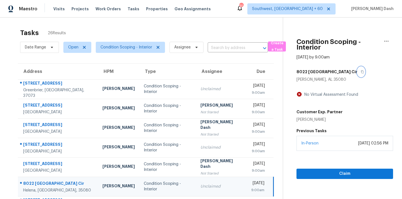
click at [361, 73] on icon "button" at bounding box center [362, 72] width 3 height 3
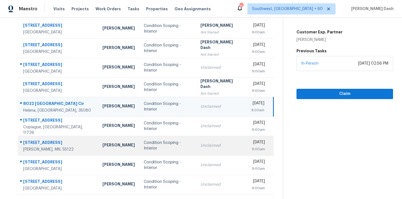
scroll to position [91, 0]
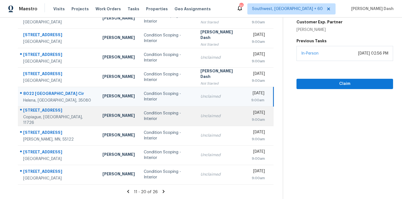
click at [196, 119] on td "Unclaimed" at bounding box center [221, 117] width 51 height 20
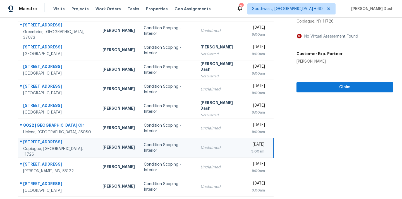
scroll to position [27, 0]
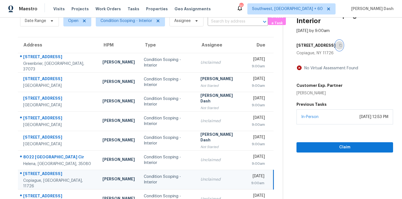
click at [339, 45] on icon "button" at bounding box center [340, 45] width 3 height 3
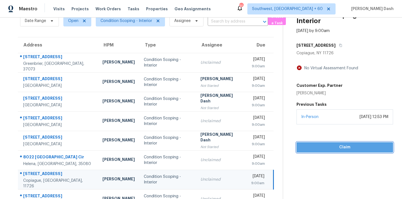
click at [353, 145] on span "Claim" at bounding box center [345, 147] width 88 height 7
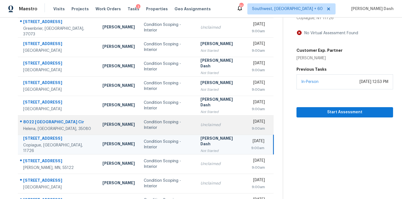
scroll to position [87, 0]
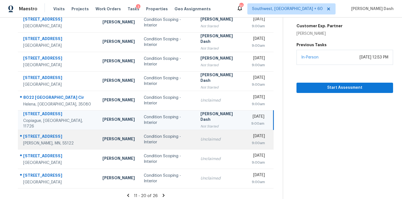
click at [200, 138] on div "Unclaimed" at bounding box center [221, 140] width 42 height 6
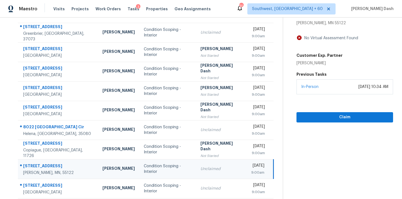
scroll to position [28, 0]
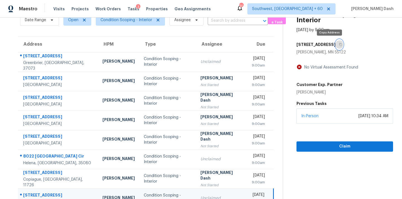
click at [335, 47] on button "button" at bounding box center [339, 45] width 8 height 10
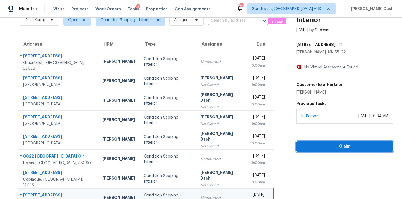
click at [337, 148] on span "Claim" at bounding box center [345, 146] width 88 height 7
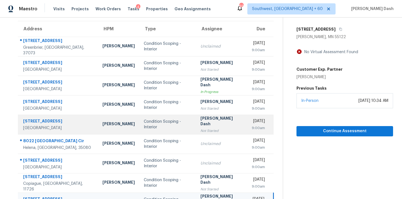
scroll to position [67, 0]
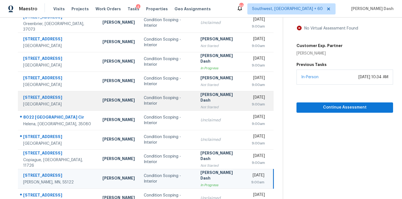
click at [200, 98] on div "[PERSON_NAME] Dash" at bounding box center [221, 98] width 42 height 13
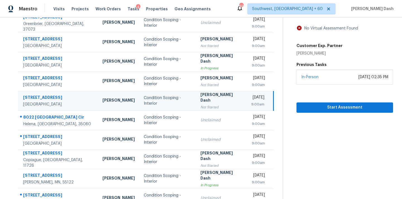
scroll to position [50, 0]
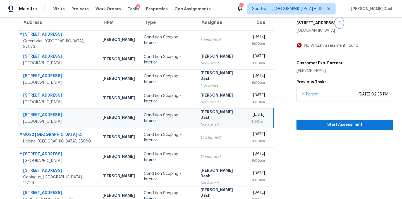
click at [335, 25] on button "button" at bounding box center [339, 23] width 8 height 10
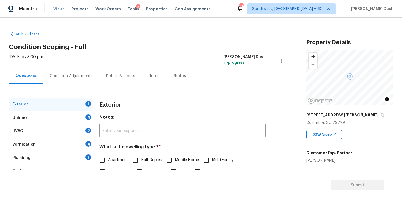
click at [59, 7] on span "Visits" at bounding box center [58, 9] width 11 height 6
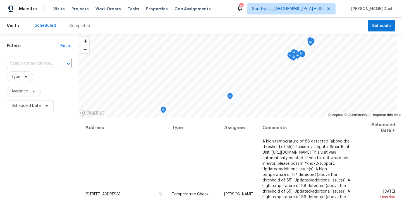
click at [76, 25] on div "Completed" at bounding box center [79, 26] width 21 height 6
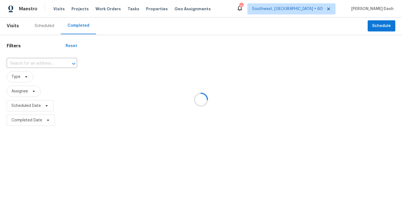
click at [36, 62] on div at bounding box center [201, 99] width 402 height 199
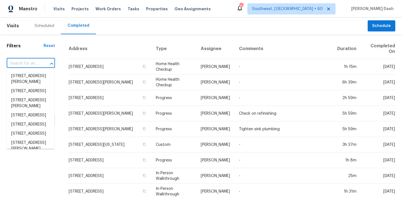
click at [36, 62] on input "text" at bounding box center [23, 63] width 33 height 9
paste input "[STREET_ADDRESS][PERSON_NAME]"
type input "[STREET_ADDRESS][PERSON_NAME]"
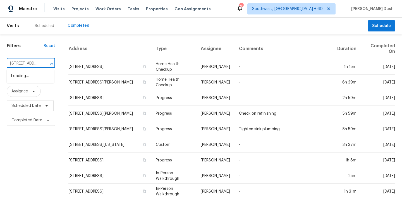
scroll to position [0, 42]
click at [35, 75] on li "[STREET_ADDRESS][PERSON_NAME]" at bounding box center [30, 79] width 47 height 15
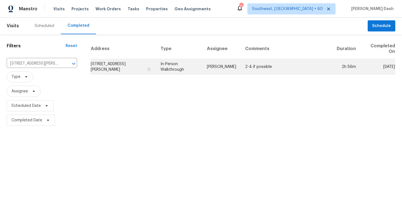
click at [167, 66] on td "In-Person Walkthrough" at bounding box center [179, 67] width 46 height 16
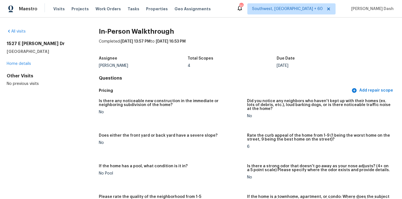
click at [14, 35] on div "All visits [STREET_ADDRESS][PERSON_NAME][PERSON_NAME] Home details Other Visits…" at bounding box center [44, 58] width 74 height 58
click at [14, 34] on div "All visits" at bounding box center [44, 32] width 74 height 6
click at [16, 31] on link "All visits" at bounding box center [16, 32] width 19 height 4
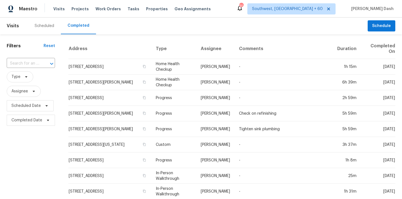
click at [34, 61] on input "text" at bounding box center [23, 63] width 33 height 9
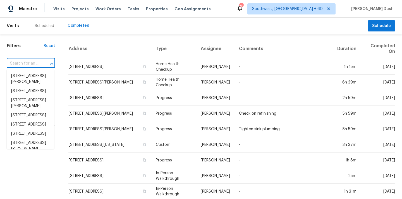
paste input "[STREET_ADDRESS]"
type input "[STREET_ADDRESS]"
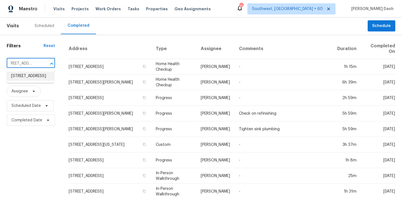
click at [36, 79] on li "[STREET_ADDRESS]" at bounding box center [30, 76] width 47 height 9
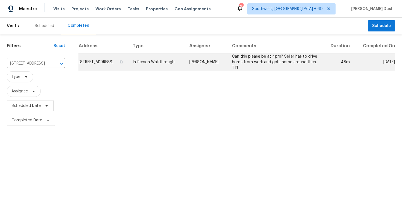
click at [180, 68] on td "In-Person Walkthrough" at bounding box center [156, 63] width 57 height 18
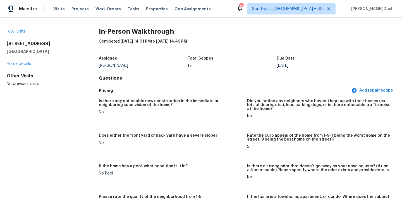
click at [18, 29] on div "All visits" at bounding box center [44, 32] width 74 height 6
click at [10, 29] on icon at bounding box center [9, 31] width 4 height 4
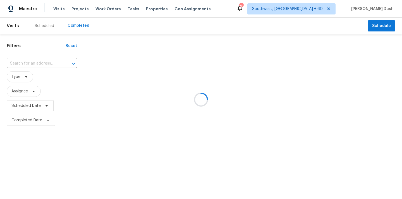
click at [52, 62] on div at bounding box center [201, 99] width 402 height 199
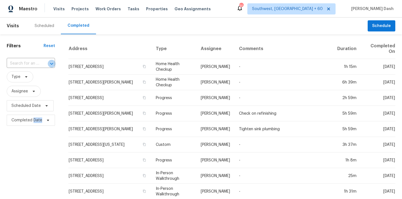
click at [52, 62] on icon "Open" at bounding box center [51, 64] width 7 height 7
paste input "[STREET_ADDRESS]"
type input "[STREET_ADDRESS]"
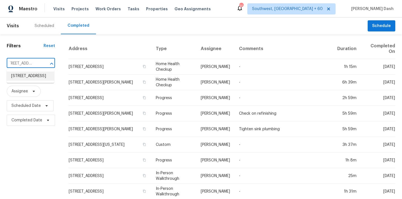
click at [40, 76] on li "[STREET_ADDRESS]" at bounding box center [30, 76] width 47 height 9
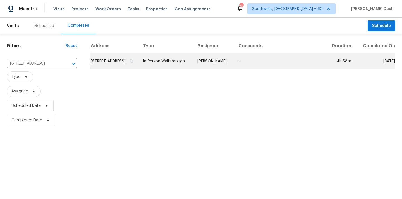
click at [208, 69] on td "[PERSON_NAME]" at bounding box center [213, 62] width 41 height 16
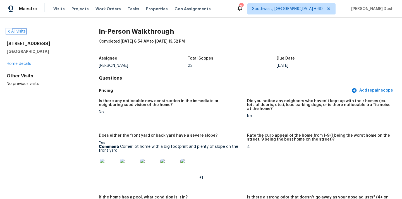
click at [19, 30] on link "All visits" at bounding box center [16, 32] width 19 height 4
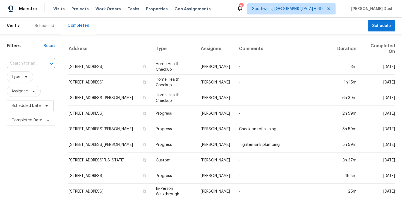
click at [34, 58] on div "​" at bounding box center [31, 64] width 48 height 12
paste input "[STREET_ADDRESS]"
type input "[STREET_ADDRESS]"
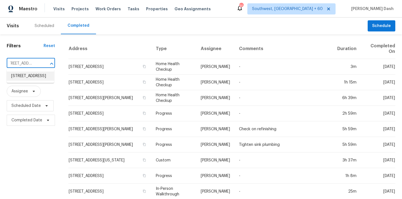
click at [36, 80] on li "[STREET_ADDRESS]" at bounding box center [30, 76] width 47 height 9
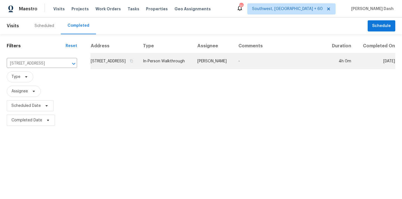
click at [193, 69] on td "In-Person Walkthrough" at bounding box center [165, 62] width 54 height 16
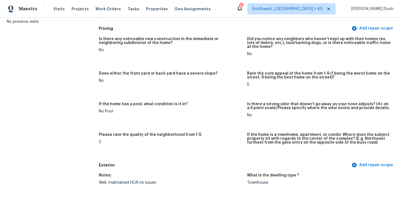
scroll to position [3, 0]
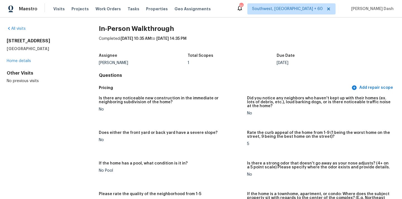
click at [25, 32] on div "All visits [STREET_ADDRESS] Home details Other Visits No previous visits" at bounding box center [44, 55] width 74 height 58
click at [24, 29] on link "All visits" at bounding box center [16, 29] width 19 height 4
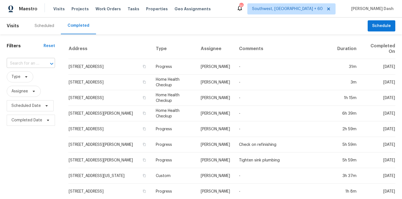
click at [32, 64] on input "text" at bounding box center [23, 63] width 33 height 9
paste input "[STREET_ADDRESS]"
type input "[STREET_ADDRESS]"
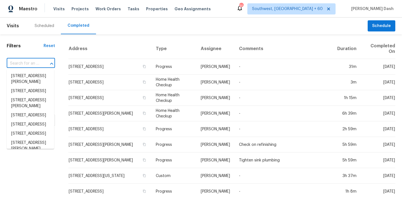
click at [34, 67] on input "text" at bounding box center [23, 63] width 33 height 9
paste input "[STREET_ADDRESS]"
type input "[STREET_ADDRESS]"
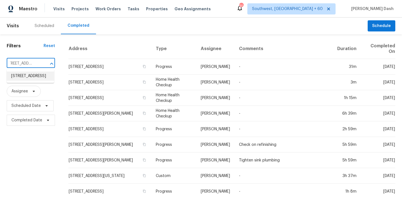
click at [37, 78] on li "[STREET_ADDRESS]" at bounding box center [30, 76] width 47 height 9
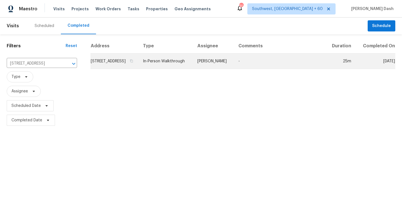
click at [221, 59] on td "[PERSON_NAME]" at bounding box center [213, 62] width 41 height 16
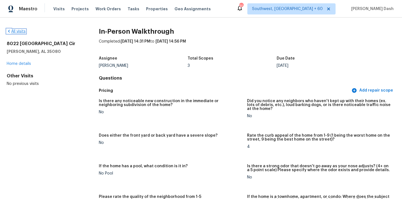
click at [25, 30] on link "All visits" at bounding box center [16, 32] width 19 height 4
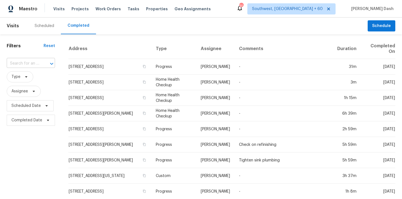
click at [34, 60] on input "text" at bounding box center [23, 63] width 33 height 9
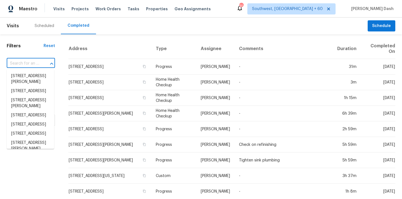
paste input "[STREET_ADDRESS]"
type input "[STREET_ADDRESS]"
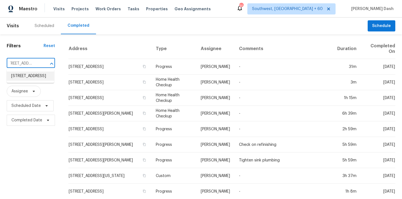
click at [33, 79] on li "[STREET_ADDRESS]" at bounding box center [30, 76] width 47 height 9
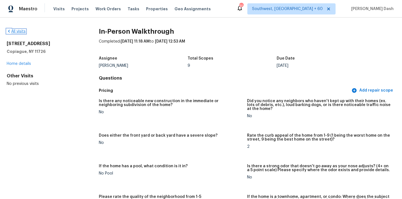
click at [20, 33] on link "All visits" at bounding box center [16, 32] width 19 height 4
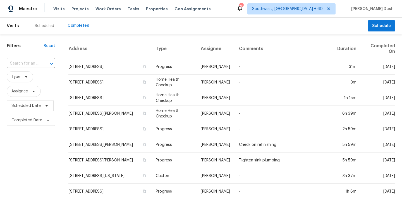
click at [29, 62] on input "text" at bounding box center [23, 63] width 33 height 9
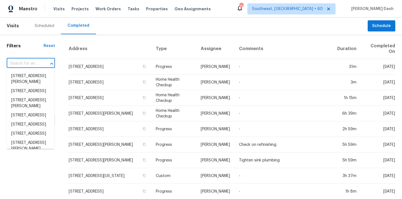
paste input "[STREET_ADDRESS][PERSON_NAME]"
type input "[STREET_ADDRESS][PERSON_NAME]"
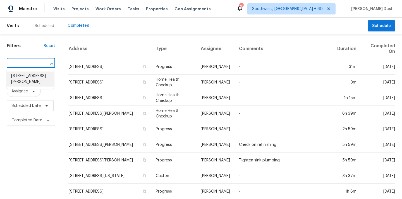
click at [34, 74] on li "[STREET_ADDRESS][PERSON_NAME]" at bounding box center [30, 79] width 47 height 15
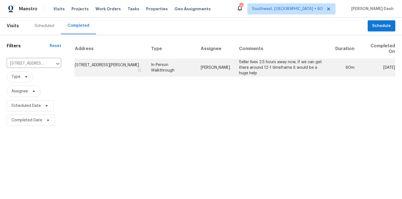
click at [189, 62] on td "In-Person Walkthrough" at bounding box center [171, 68] width 50 height 18
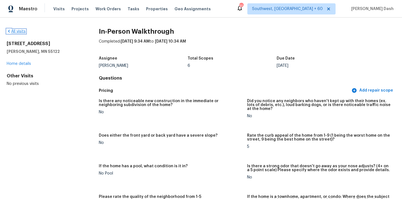
click at [18, 33] on link "All visits" at bounding box center [16, 32] width 19 height 4
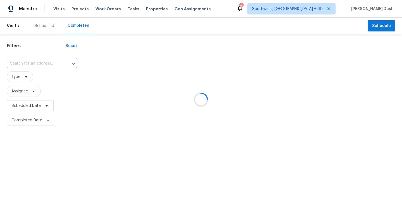
click at [35, 61] on div at bounding box center [201, 99] width 402 height 199
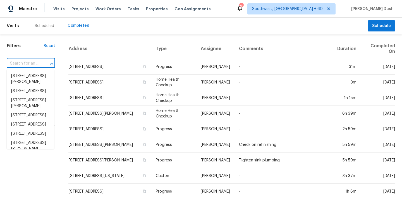
click at [35, 61] on input "text" at bounding box center [23, 63] width 33 height 9
paste input "[STREET_ADDRESS]"
type input "[STREET_ADDRESS]"
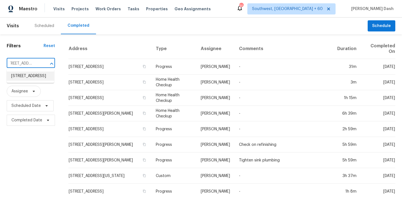
click at [36, 81] on li "[STREET_ADDRESS]" at bounding box center [30, 76] width 47 height 9
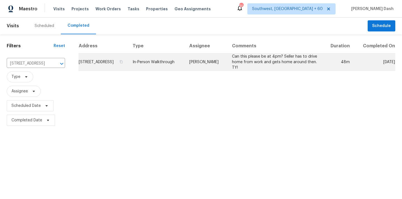
click at [181, 71] on td "In-Person Walkthrough" at bounding box center [156, 63] width 57 height 18
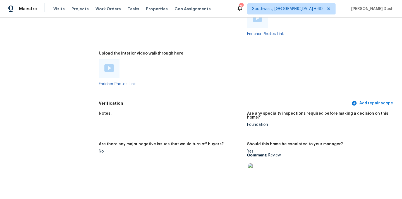
scroll to position [1057, 0]
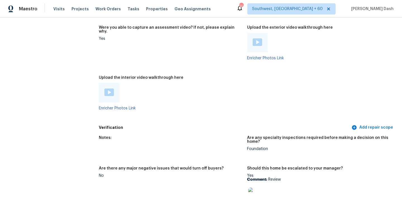
click at [109, 89] on img at bounding box center [108, 93] width 9 height 8
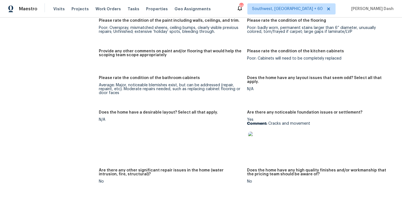
scroll to position [826, 0]
click at [254, 135] on img at bounding box center [257, 141] width 18 height 18
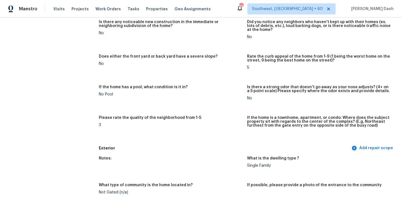
scroll to position [0, 0]
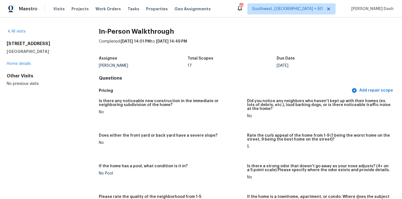
click at [16, 29] on div "All visits" at bounding box center [44, 32] width 74 height 6
click at [16, 30] on link "All visits" at bounding box center [16, 32] width 19 height 4
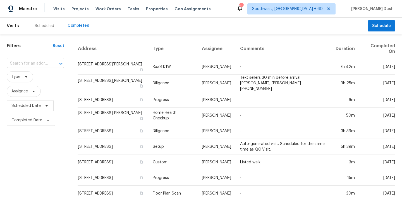
paste input "[STREET_ADDRESS]"
type input "[STREET_ADDRESS]"
click at [35, 63] on input "[STREET_ADDRESS]" at bounding box center [28, 63] width 42 height 9
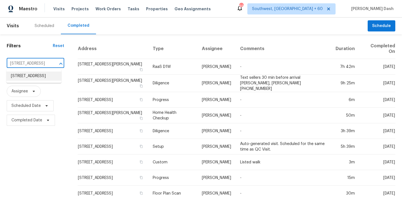
click at [34, 81] on li "[STREET_ADDRESS]" at bounding box center [33, 76] width 55 height 9
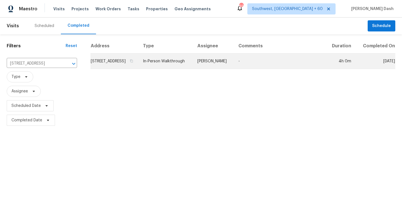
click at [226, 68] on td "[PERSON_NAME]" at bounding box center [213, 62] width 41 height 16
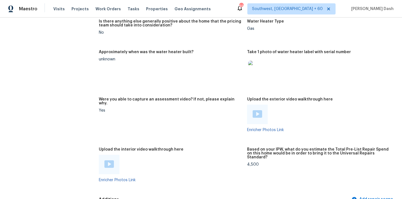
scroll to position [982, 0]
click at [113, 160] on img at bounding box center [108, 164] width 9 height 8
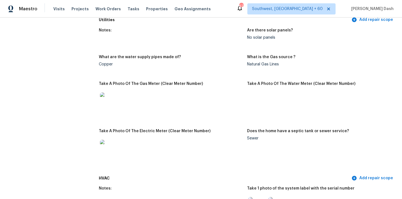
scroll to position [0, 0]
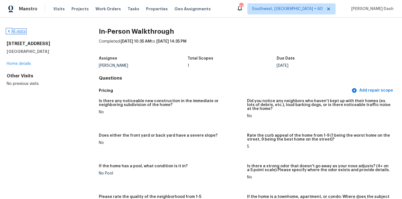
click at [20, 30] on link "All visits" at bounding box center [16, 32] width 19 height 4
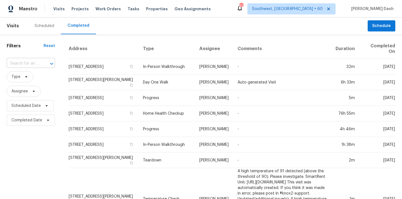
click at [41, 63] on div at bounding box center [47, 64] width 15 height 8
paste input "[STREET_ADDRESS]"
type input "[STREET_ADDRESS]"
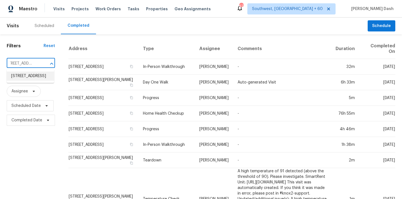
click at [38, 79] on li "[STREET_ADDRESS]" at bounding box center [30, 76] width 47 height 9
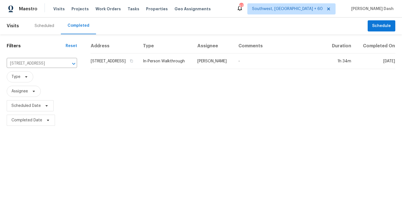
click at [180, 66] on td "In-Person Walkthrough" at bounding box center [165, 62] width 54 height 16
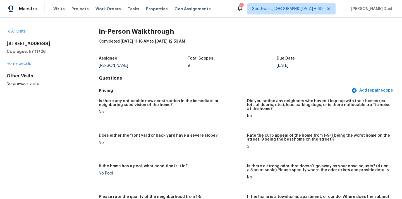
click at [22, 34] on div "All visits [STREET_ADDRESS] Home details Other Visits No previous visits" at bounding box center [44, 58] width 74 height 58
click at [22, 33] on link "All visits" at bounding box center [16, 32] width 19 height 4
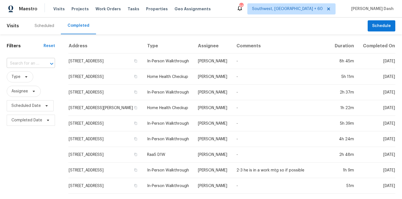
click at [34, 64] on input "text" at bounding box center [23, 63] width 33 height 9
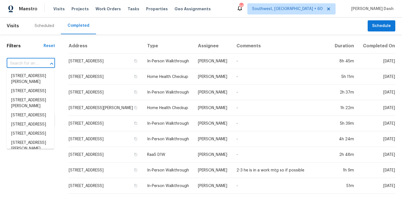
paste input "[STREET_ADDRESS][PERSON_NAME]"
type input "[STREET_ADDRESS][PERSON_NAME]"
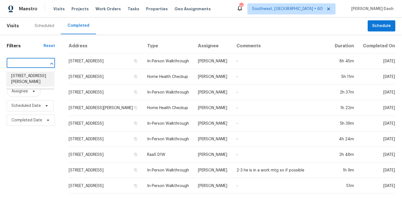
click at [35, 76] on li "[STREET_ADDRESS][PERSON_NAME]" at bounding box center [30, 79] width 47 height 15
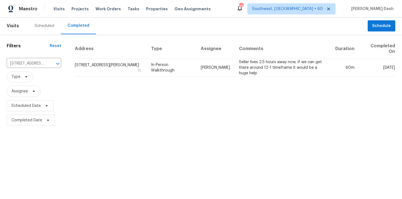
click at [211, 68] on td "[PERSON_NAME]" at bounding box center [215, 68] width 38 height 18
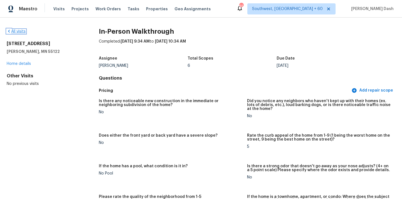
click at [20, 32] on link "All visits" at bounding box center [16, 32] width 19 height 4
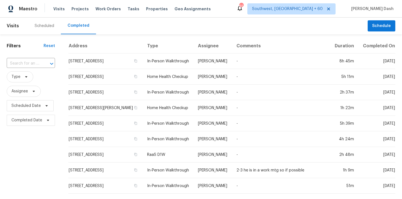
click at [41, 62] on div at bounding box center [47, 64] width 15 height 8
paste input "[STREET_ADDRESS]"
type input "[STREET_ADDRESS]"
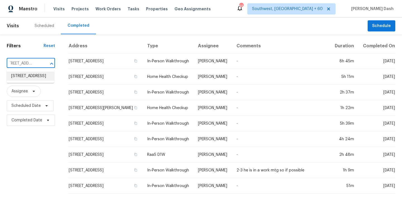
click at [36, 79] on li "[STREET_ADDRESS]" at bounding box center [30, 76] width 47 height 9
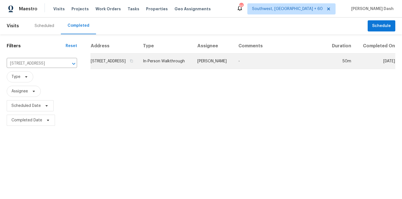
click at [193, 69] on td "In-Person Walkthrough" at bounding box center [165, 62] width 54 height 16
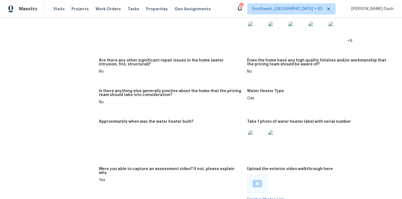
scroll to position [1060, 0]
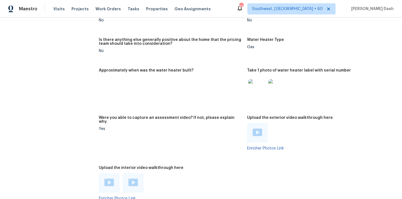
click at [110, 179] on img at bounding box center [108, 183] width 9 height 8
click at [129, 179] on img at bounding box center [132, 183] width 9 height 8
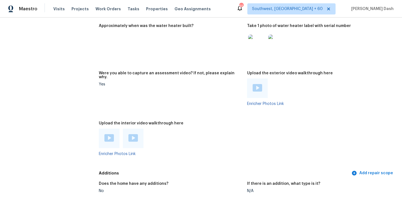
scroll to position [1141, 0]
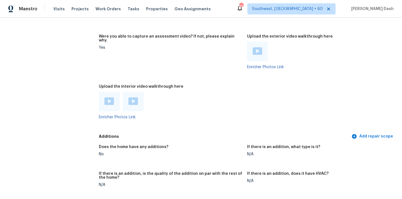
click at [128, 92] on div at bounding box center [133, 102] width 21 height 20
click at [134, 98] on img at bounding box center [132, 102] width 9 height 8
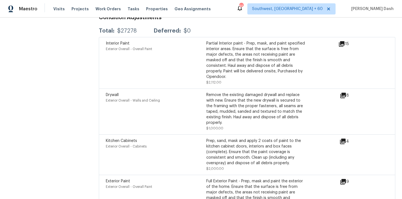
scroll to position [1434, 0]
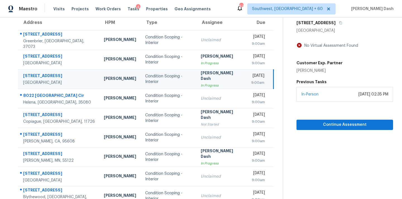
scroll to position [91, 0]
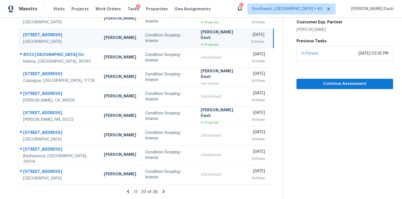
click at [163, 190] on icon at bounding box center [163, 191] width 5 height 5
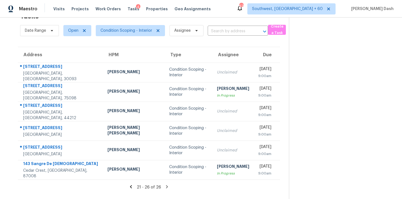
click at [129, 187] on icon at bounding box center [130, 187] width 5 height 5
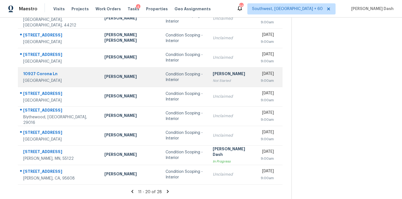
scroll to position [0, 0]
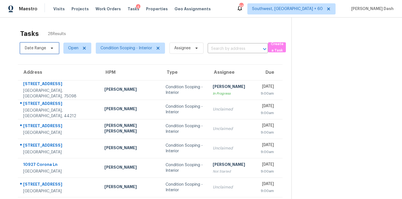
click at [50, 49] on icon at bounding box center [52, 48] width 4 height 4
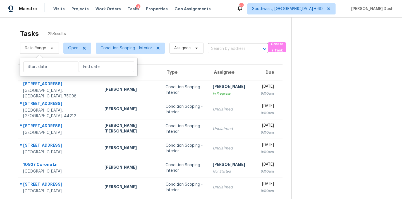
drag, startPoint x: 179, startPoint y: 24, endPoint x: 178, endPoint y: 27, distance: 2.8
click at [179, 24] on div "Tasks 28 Results Date Range Open Condition Scoping - Interior Assignee ​ Create…" at bounding box center [201, 154] width 402 height 273
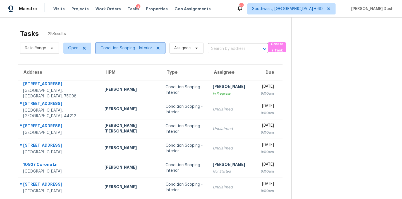
click at [144, 46] on span "Condition Scoping - Interior" at bounding box center [126, 48] width 52 height 6
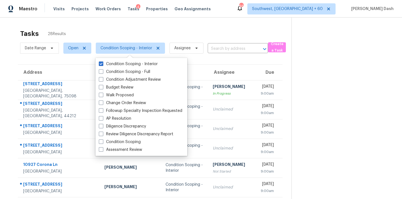
click at [156, 27] on div "Tasks 28 Results" at bounding box center [155, 34] width 271 height 15
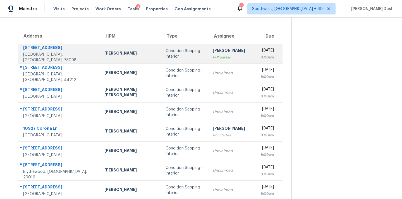
scroll to position [91, 0]
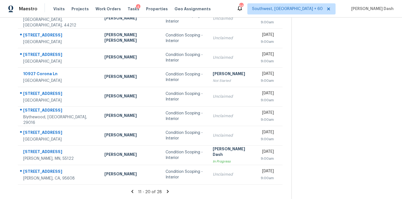
click at [130, 190] on icon at bounding box center [132, 191] width 5 height 5
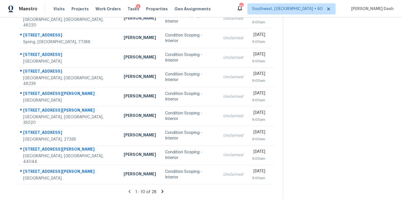
click at [160, 191] on icon at bounding box center [162, 191] width 5 height 5
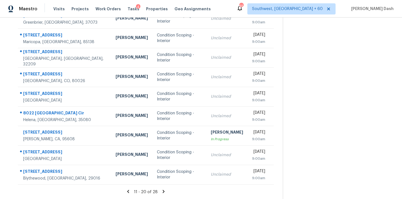
click at [163, 191] on icon at bounding box center [163, 191] width 5 height 5
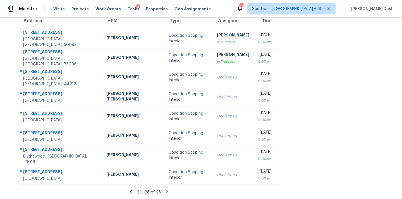
scroll to position [52, 0]
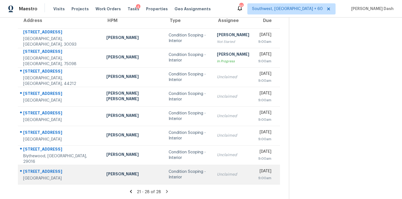
click at [169, 176] on div "Condition Scoping - Interior" at bounding box center [188, 174] width 39 height 11
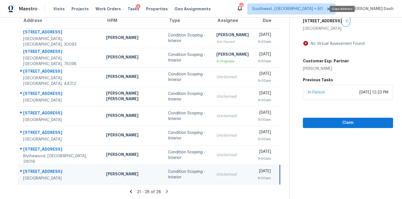
click at [345, 20] on icon "button" at bounding box center [346, 21] width 3 height 3
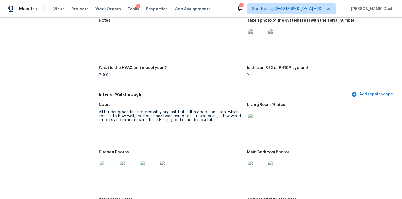
scroll to position [515, 0]
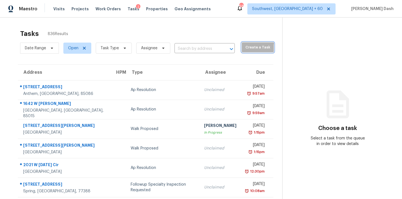
click at [243, 51] on button "Create a Task" at bounding box center [258, 47] width 32 height 10
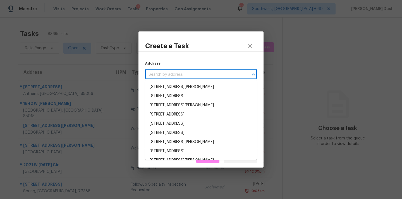
click at [204, 72] on input "text" at bounding box center [193, 75] width 96 height 9
paste input "[STREET_ADDRESS]"
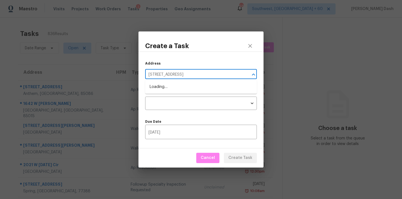
type input "[STREET_ADDRESS]"
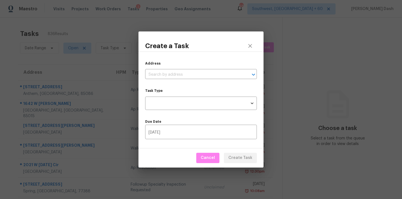
click at [199, 79] on div "Address ​ Task Type ​ Task Type Due Date [DATE] ​" at bounding box center [200, 100] width 125 height 97
paste input "[STREET_ADDRESS]"
click at [200, 75] on input "text" at bounding box center [193, 75] width 96 height 9
type input "[STREET_ADDRESS]"
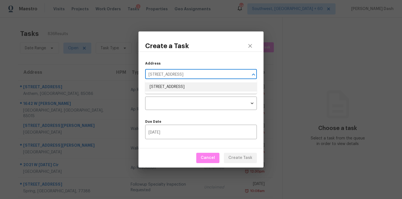
click at [198, 91] on li "[STREET_ADDRESS]" at bounding box center [201, 87] width 112 height 9
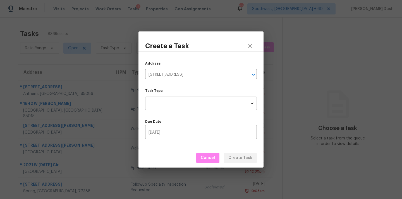
click at [193, 103] on body "Maestro Visits Projects Work Orders Tasks 2 Properties Geo Assignments 683 Sout…" at bounding box center [201, 99] width 402 height 199
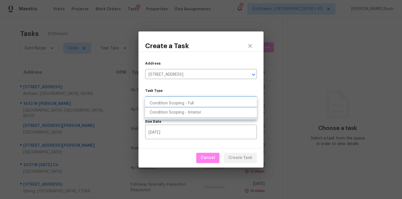
click at [197, 116] on li "Condition Scoping - Interior" at bounding box center [201, 112] width 112 height 9
type input "virtual_interior_assessment"
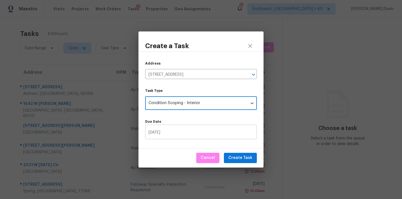
click at [190, 133] on input "[DATE]" at bounding box center [201, 132] width 112 height 13
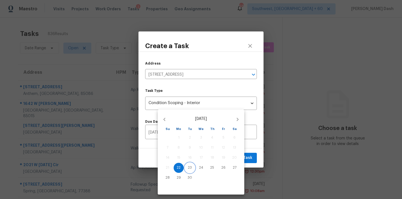
click at [188, 167] on p "23" at bounding box center [190, 168] width 4 height 5
type input "[DATE]"
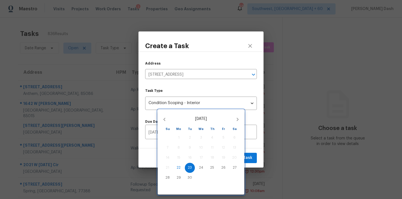
click at [251, 163] on div at bounding box center [201, 99] width 402 height 199
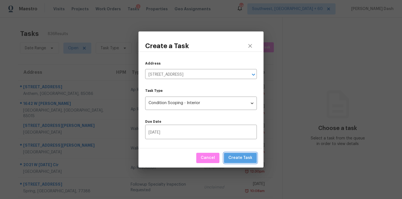
click at [251, 162] on button "Create Task" at bounding box center [240, 158] width 33 height 10
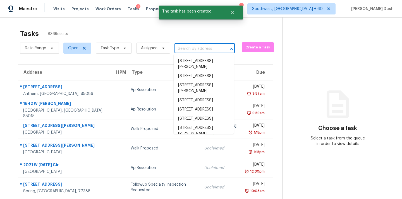
click at [199, 50] on input "text" at bounding box center [196, 49] width 45 height 9
paste input "[STREET_ADDRESS]"
type input "[STREET_ADDRESS]"
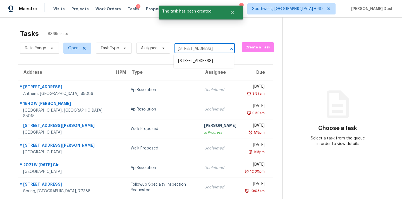
click at [194, 59] on li "[STREET_ADDRESS]" at bounding box center [204, 61] width 60 height 9
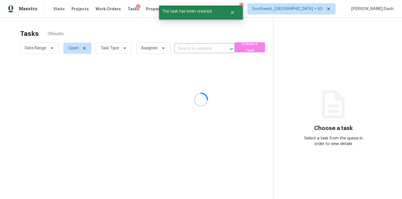
type input "[STREET_ADDRESS]"
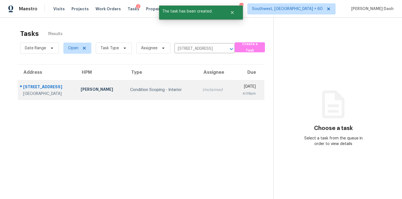
click at [170, 86] on td "Condition Scoping - Interior" at bounding box center [162, 90] width 72 height 20
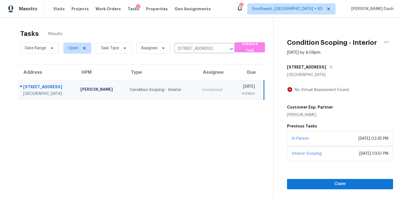
click at [358, 137] on div "[DATE] 02:35 PM" at bounding box center [373, 139] width 30 height 6
click at [334, 181] on span "Claim" at bounding box center [339, 184] width 97 height 7
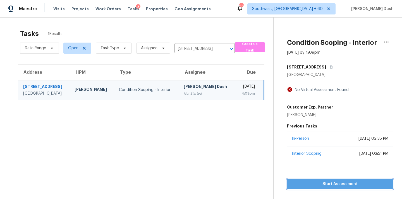
click at [329, 181] on span "Start Assessment" at bounding box center [339, 184] width 97 height 7
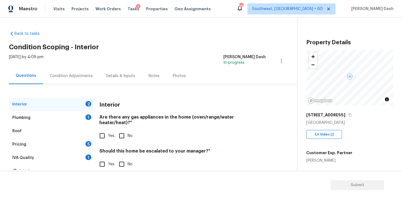
scroll to position [10, 0]
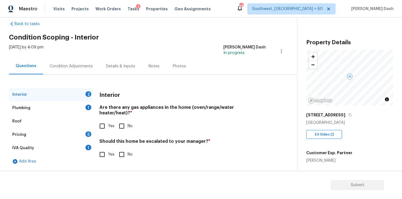
click at [124, 149] on input "No" at bounding box center [122, 155] width 12 height 12
checkbox input "true"
click at [88, 107] on div "1" at bounding box center [88, 108] width 6 height 6
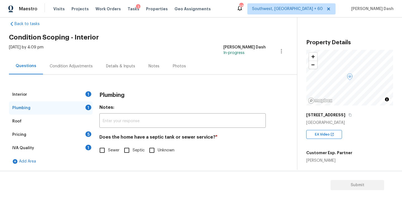
click at [90, 98] on div "Interior 1" at bounding box center [51, 94] width 84 height 13
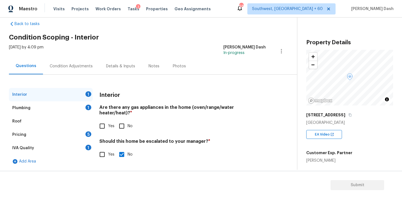
click at [102, 121] on input "Yes" at bounding box center [102, 127] width 12 height 12
checkbox input "true"
click at [90, 107] on div "1" at bounding box center [88, 108] width 6 height 6
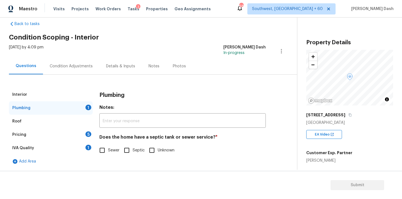
drag, startPoint x: 108, startPoint y: 151, endPoint x: 95, endPoint y: 150, distance: 12.6
click at [108, 151] on span "Sewer" at bounding box center [113, 151] width 11 height 6
click at [108, 151] on input "Sewer" at bounding box center [102, 151] width 12 height 12
checkbox input "true"
click at [92, 149] on div "IVA Quality 1" at bounding box center [51, 148] width 84 height 13
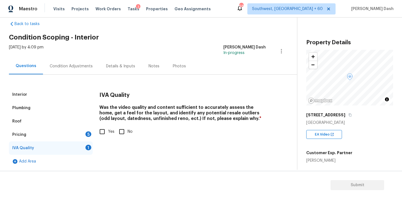
click at [107, 133] on input "Yes" at bounding box center [102, 132] width 12 height 12
checkbox input "true"
drag, startPoint x: 86, startPoint y: 134, endPoint x: 106, endPoint y: 128, distance: 21.1
click at [86, 134] on div "5" at bounding box center [88, 135] width 6 height 6
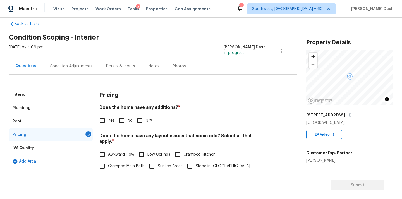
click at [126, 116] on input "No" at bounding box center [122, 121] width 12 height 12
checkbox input "true"
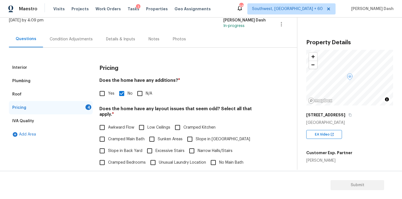
scroll to position [58, 0]
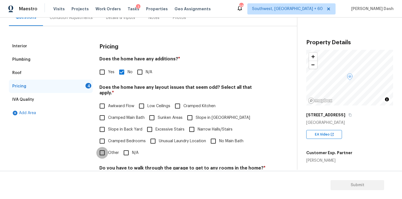
click at [106, 147] on input "Other" at bounding box center [102, 153] width 12 height 12
checkbox input "true"
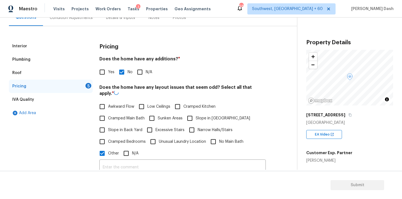
click at [121, 155] on div "Does the home have any layout issues that seem odd? Select all that apply. * Aw…" at bounding box center [182, 148] width 166 height 127
click at [121, 163] on input "text" at bounding box center [182, 167] width 166 height 13
paste input "The house is a split level house hence odd layout. As per admin the house has A…"
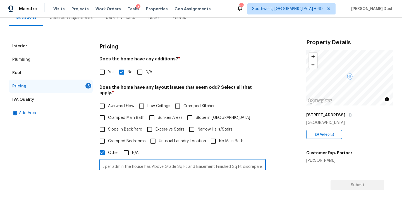
scroll to position [110, 0]
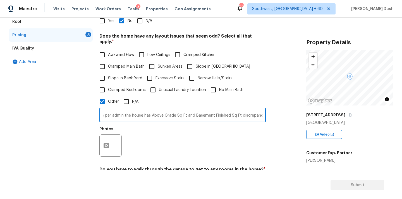
type input "The house is a split level house hence odd layout. As per admin the house has A…"
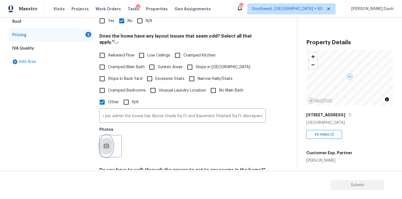
scroll to position [0, 0]
click at [108, 143] on icon "button" at bounding box center [106, 146] width 7 height 7
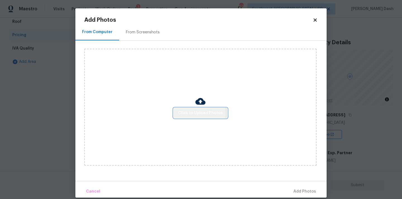
click at [194, 113] on span "Click to Upload Photos" at bounding box center [200, 113] width 45 height 7
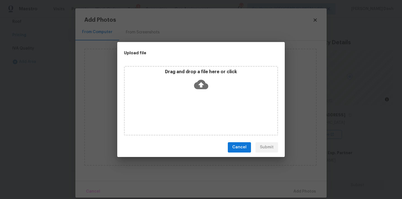
click at [202, 87] on icon at bounding box center [201, 84] width 14 height 9
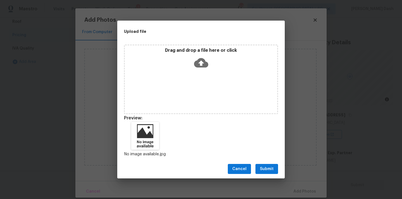
click at [263, 170] on span "Submit" at bounding box center [267, 169] width 14 height 7
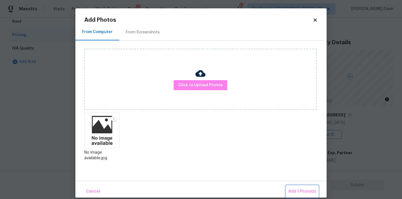
click at [294, 189] on span "Add 1 Photo(s)" at bounding box center [302, 192] width 28 height 7
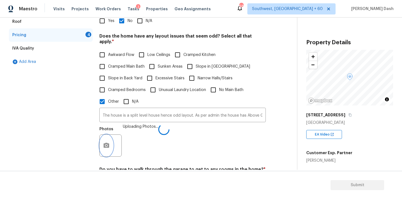
scroll to position [188, 0]
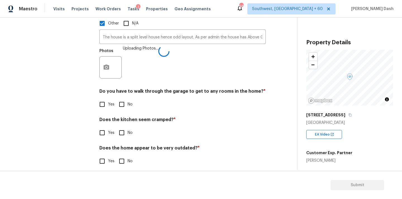
click at [121, 99] on input "No" at bounding box center [122, 105] width 12 height 12
checkbox input "true"
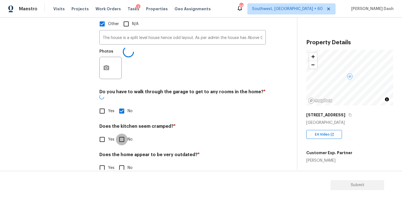
click at [126, 134] on input "No" at bounding box center [122, 140] width 12 height 12
checkbox input "true"
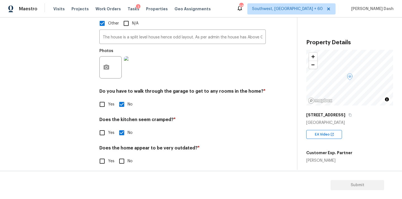
click at [122, 156] on input "No" at bounding box center [122, 162] width 12 height 12
checkbox input "true"
click at [73, 131] on div "Interior Plumbing Roof Pricing IVA Quality Add Area" at bounding box center [51, 42] width 84 height 265
click at [30, 102] on div "Interior Plumbing Roof Pricing IVA Quality Add Area" at bounding box center [51, 42] width 84 height 264
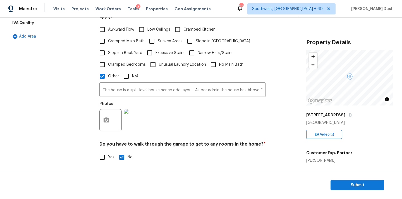
scroll to position [30, 0]
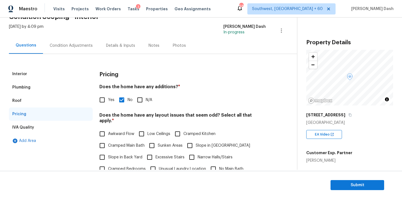
click at [77, 43] on div "Condition Adjustments" at bounding box center [71, 46] width 43 height 6
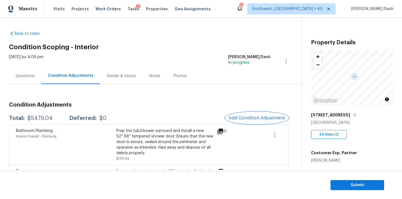
click at [272, 119] on span "Add Condition Adjustment" at bounding box center [256, 118] width 56 height 5
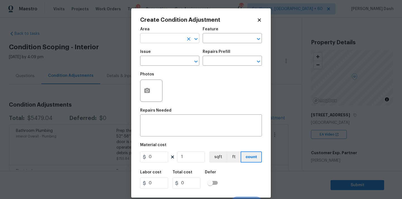
click at [181, 40] on input "text" at bounding box center [162, 39] width 44 height 9
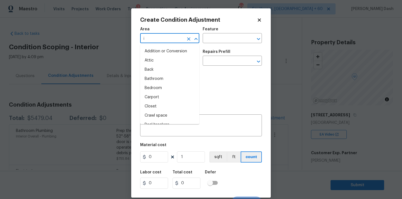
type input "in"
click at [177, 88] on li "Bedroom" at bounding box center [169, 88] width 59 height 9
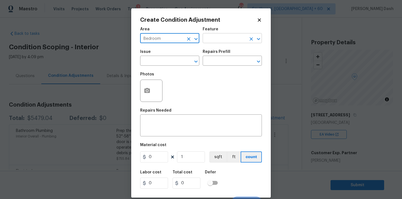
type input "Bedroom"
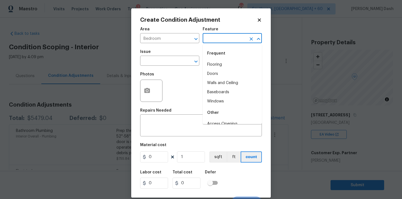
click at [228, 35] on input "text" at bounding box center [225, 39] width 44 height 9
click at [185, 40] on button "Clear" at bounding box center [189, 39] width 8 height 8
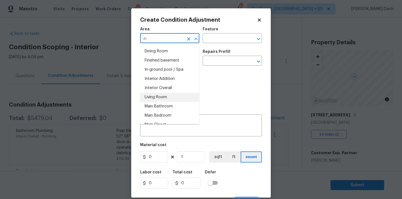
click at [181, 93] on li "Living Room" at bounding box center [169, 97] width 59 height 9
type input "Living Room"
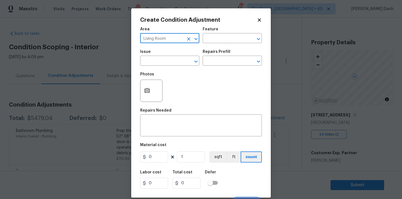
click at [187, 38] on icon "Clear" at bounding box center [188, 38] width 3 height 3
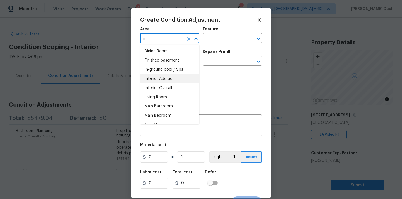
drag, startPoint x: 179, startPoint y: 84, endPoint x: 181, endPoint y: 82, distance: 3.2
click at [179, 84] on li "Interior Overall" at bounding box center [169, 88] width 59 height 9
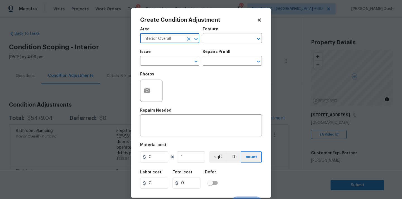
type input "Interior Overall"
click at [208, 45] on div "Area Interior Overall ​ Feature ​" at bounding box center [201, 35] width 122 height 23
click at [209, 41] on input "text" at bounding box center [225, 39] width 44 height 9
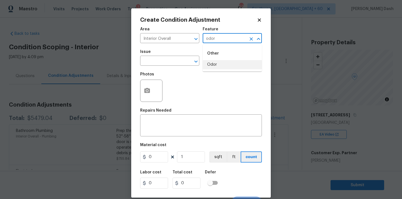
click at [206, 69] on li "Odor" at bounding box center [232, 64] width 59 height 9
click at [184, 64] on div "​" at bounding box center [169, 61] width 59 height 9
type input "Odor"
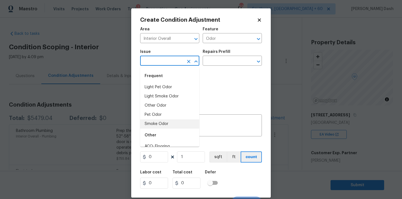
click at [160, 123] on li "Smoke Odor" at bounding box center [169, 124] width 59 height 9
type input "Smoke Odor"
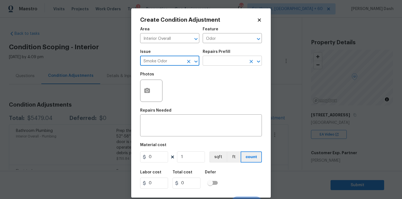
click at [211, 64] on input "text" at bounding box center [225, 61] width 44 height 9
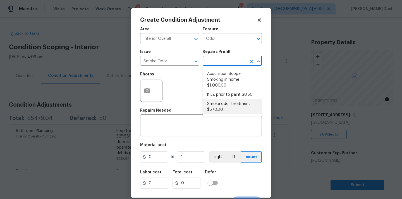
click at [222, 114] on li "Smoke odor treatment $570.00" at bounding box center [232, 107] width 59 height 15
type textarea "Complete a chlorine dioxide odor treatment for the home due to heavy odor. This…"
type input "570"
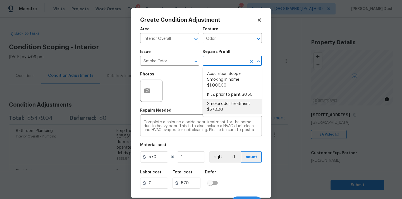
click at [226, 64] on input "text" at bounding box center [225, 61] width 44 height 9
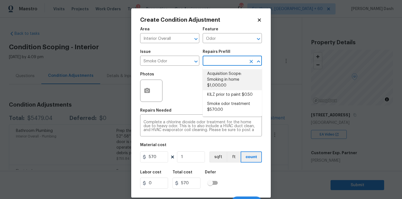
click at [226, 87] on li "Acquisition Scope: Smoking in home $1,000.00" at bounding box center [232, 79] width 59 height 21
type textarea "Acquisition Scope: Smoking in home"
type input "1000"
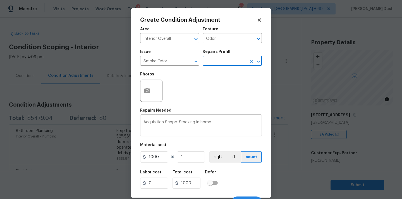
scroll to position [9, 0]
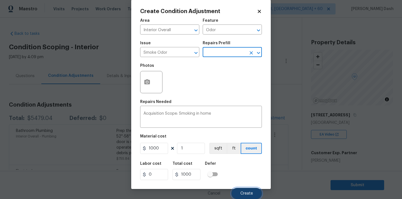
click at [248, 193] on span "Create" at bounding box center [246, 194] width 13 height 4
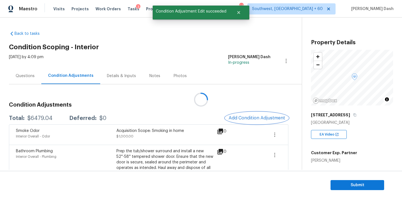
scroll to position [0, 0]
click at [46, 118] on div "$6479.04" at bounding box center [39, 119] width 25 height 6
copy div "$6479.04"
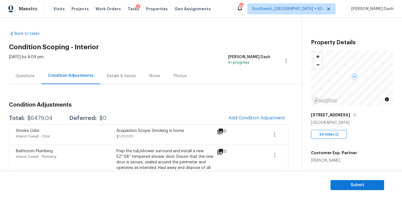
click at [342, 178] on section "Submit" at bounding box center [201, 185] width 402 height 28
click at [345, 186] on span "Submit" at bounding box center [357, 185] width 45 height 7
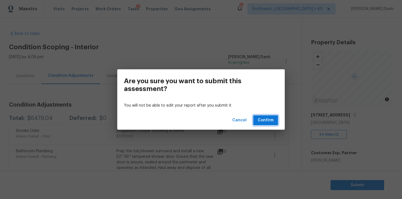
click at [271, 120] on span "Confirm" at bounding box center [266, 120] width 16 height 7
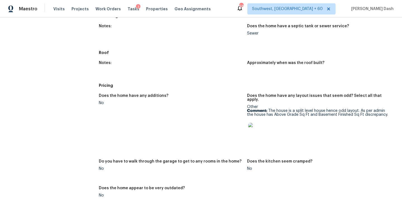
scroll to position [121, 0]
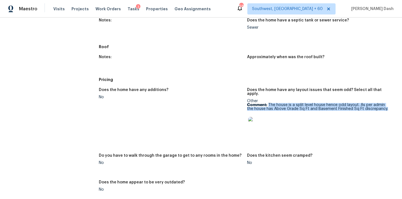
drag, startPoint x: 268, startPoint y: 97, endPoint x: 385, endPoint y: 101, distance: 117.0
click at [385, 103] on p "Comment: The house is a split level house hence odd layout. As per admin the ho…" at bounding box center [319, 107] width 144 height 8
copy p "The house is a split level house hence odd layout. As per admin the house has A…"
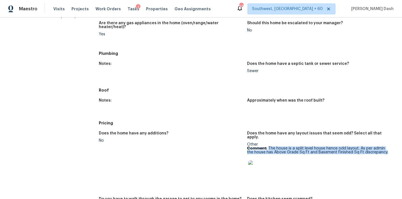
scroll to position [0, 0]
